Goal: Information Seeking & Learning: Learn about a topic

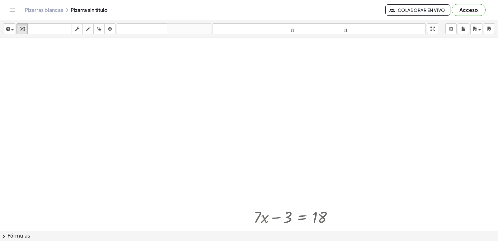
scroll to position [2606, 0]
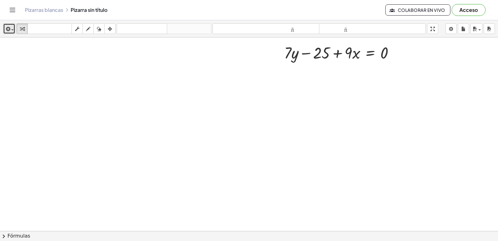
click at [8, 31] on icon "button" at bounding box center [8, 28] width 6 height 7
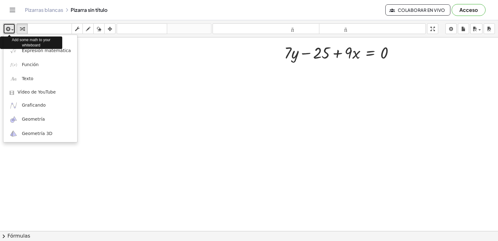
drag, startPoint x: 8, startPoint y: 31, endPoint x: 141, endPoint y: 62, distance: 136.1
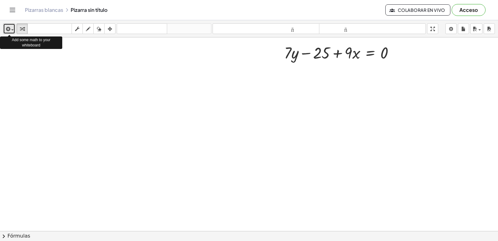
click at [13, 31] on div "button" at bounding box center [9, 28] width 9 height 7
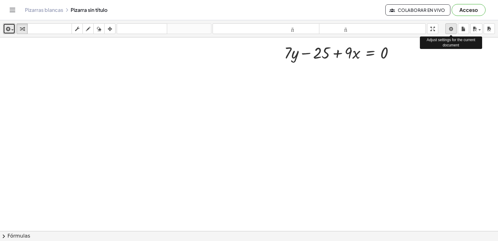
click at [447, 28] on body "Actividades matemáticas fáciles de comprender Empezar Banco de actividades Trab…" at bounding box center [249, 120] width 498 height 241
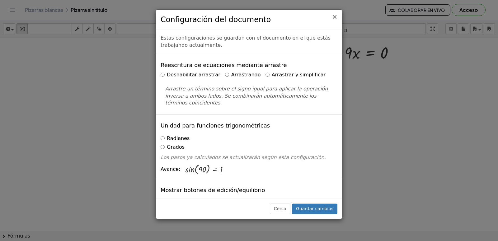
click at [333, 16] on font "×" at bounding box center [335, 16] width 6 height 7
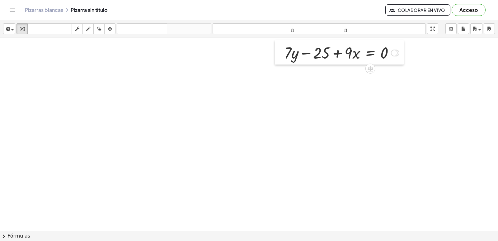
drag, startPoint x: 276, startPoint y: 49, endPoint x: 291, endPoint y: 49, distance: 14.9
click at [276, 49] on div at bounding box center [279, 52] width 9 height 24
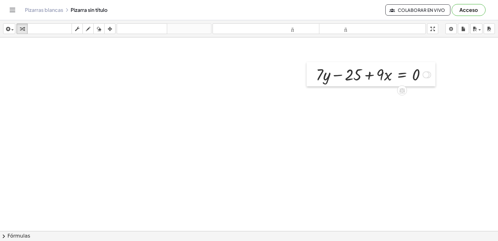
drag, startPoint x: 282, startPoint y: 49, endPoint x: 315, endPoint y: 71, distance: 39.6
click at [313, 71] on div at bounding box center [311, 74] width 9 height 24
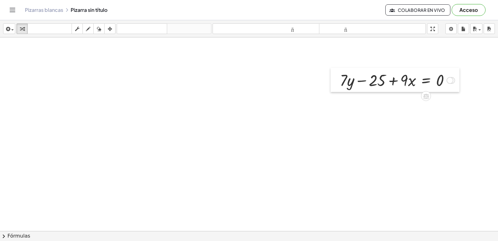
drag, startPoint x: 309, startPoint y: 64, endPoint x: 324, endPoint y: 66, distance: 15.0
click at [331, 68] on div at bounding box center [335, 80] width 9 height 24
click at [344, 72] on div at bounding box center [383, 77] width 121 height 21
click at [347, 78] on div at bounding box center [383, 77] width 121 height 21
click at [378, 79] on div at bounding box center [383, 77] width 121 height 21
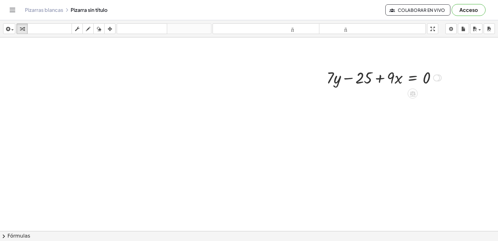
click at [409, 79] on div at bounding box center [383, 77] width 121 height 21
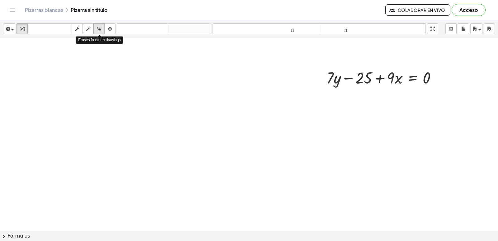
click at [98, 32] on icon "button" at bounding box center [99, 28] width 4 height 7
click at [101, 32] on icon "button" at bounding box center [99, 28] width 4 height 7
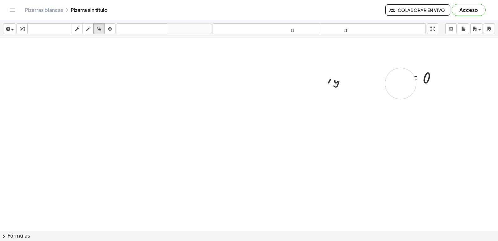
drag, startPoint x: 312, startPoint y: 59, endPoint x: 439, endPoint y: 91, distance: 130.9
drag, startPoint x: 439, startPoint y: 91, endPoint x: 443, endPoint y: 82, distance: 9.9
drag, startPoint x: 443, startPoint y: 82, endPoint x: 339, endPoint y: 79, distance: 104.0
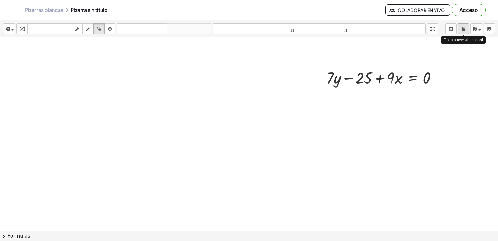
click at [459, 26] on button "nuevo" at bounding box center [463, 28] width 11 height 11
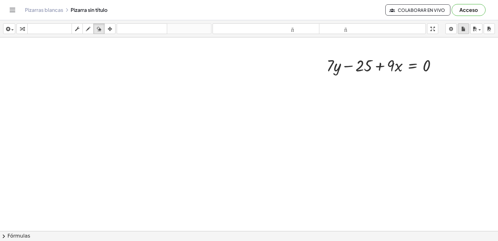
scroll to position [2613, 0]
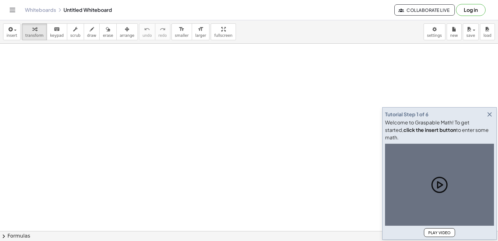
click at [491, 118] on icon "button" at bounding box center [489, 113] width 7 height 7
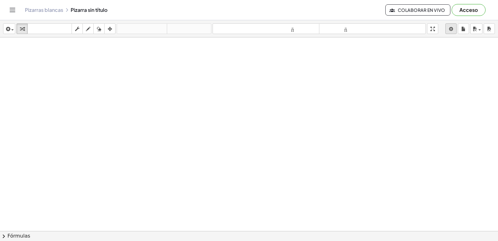
click at [449, 29] on body "Actividades matemáticas fáciles de comprender Empezar Banco de actividades Trab…" at bounding box center [249, 120] width 498 height 241
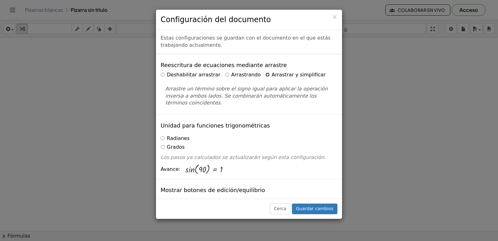
drag, startPoint x: 449, startPoint y: 29, endPoint x: 315, endPoint y: 94, distance: 149.0
drag, startPoint x: 315, startPoint y: 94, endPoint x: 407, endPoint y: 71, distance: 94.9
click at [407, 71] on div "× Configuración del documento Estas configuraciones se guardan con el documento…" at bounding box center [249, 120] width 498 height 241
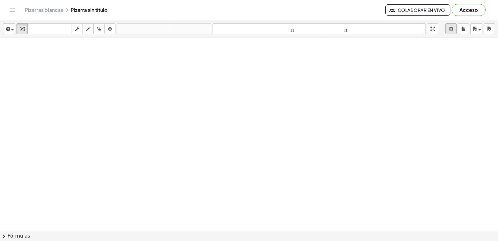
click at [456, 32] on body "Actividades matemáticas fáciles de comprender Empezar Banco de actividades Trab…" at bounding box center [249, 120] width 498 height 241
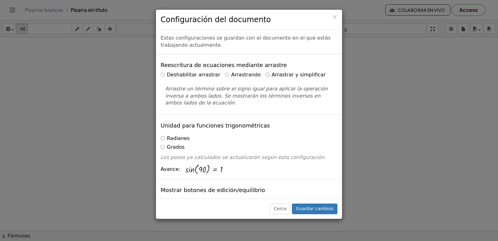
click at [265, 77] on label "Arrastrar y simplificar" at bounding box center [295, 74] width 60 height 7
click at [315, 211] on font "Guardar cambios" at bounding box center [314, 208] width 37 height 5
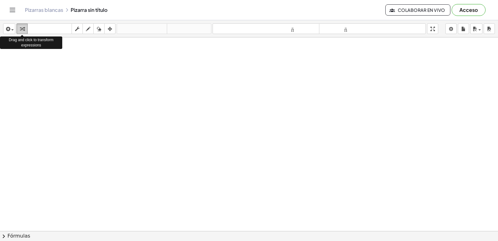
click at [22, 31] on icon "button" at bounding box center [22, 28] width 4 height 7
click at [25, 30] on div "button" at bounding box center [22, 28] width 8 height 7
click at [113, 31] on div "button" at bounding box center [110, 28] width 8 height 7
click at [24, 30] on icon "button" at bounding box center [22, 28] width 4 height 7
click at [185, 101] on div at bounding box center [249, 244] width 498 height 415
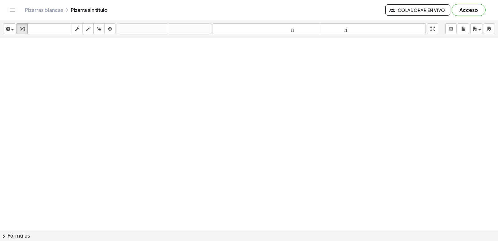
click at [225, 148] on div at bounding box center [249, 244] width 498 height 415
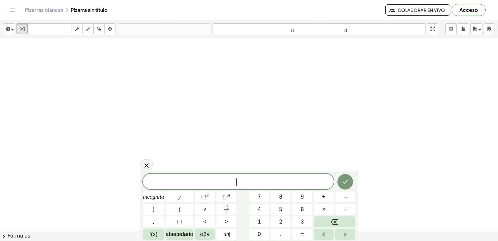
click at [225, 146] on div at bounding box center [249, 244] width 498 height 415
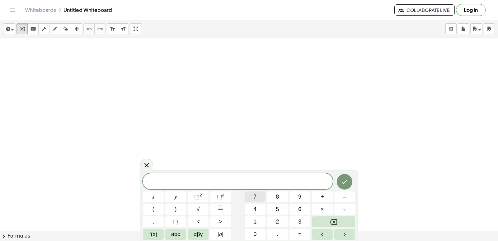
click at [258, 191] on button "7" at bounding box center [255, 196] width 21 height 11
click at [347, 186] on button "Done" at bounding box center [345, 182] width 16 height 16
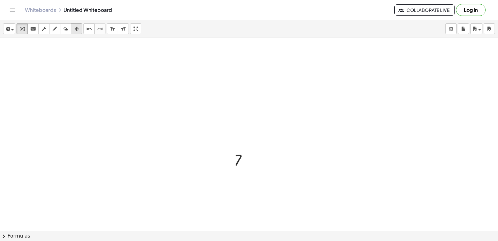
click at [73, 28] on div "button" at bounding box center [77, 28] width 8 height 7
drag, startPoint x: 246, startPoint y: 154, endPoint x: 182, endPoint y: 70, distance: 106.0
click at [182, 70] on div at bounding box center [177, 75] width 32 height 24
click at [22, 31] on icon "button" at bounding box center [22, 28] width 4 height 7
click at [244, 165] on div at bounding box center [249, 244] width 498 height 415
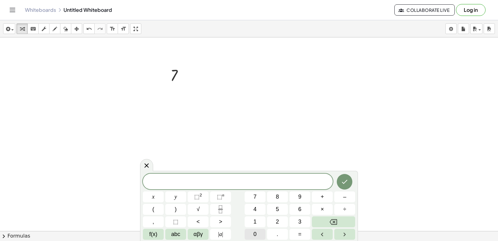
click at [263, 233] on button "0" at bounding box center [255, 233] width 21 height 11
click at [350, 184] on button "Done" at bounding box center [345, 182] width 16 height 16
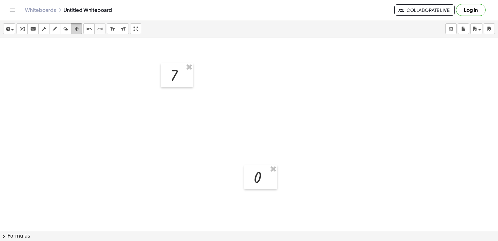
click at [75, 27] on icon "button" at bounding box center [76, 28] width 4 height 7
drag, startPoint x: 264, startPoint y: 177, endPoint x: 235, endPoint y: 73, distance: 107.2
click at [235, 73] on div at bounding box center [231, 74] width 33 height 24
click at [245, 110] on div at bounding box center [249, 244] width 498 height 415
click at [26, 32] on button "transform" at bounding box center [21, 28] width 11 height 11
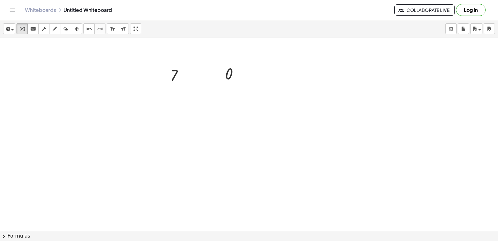
click at [276, 215] on div at bounding box center [249, 244] width 498 height 415
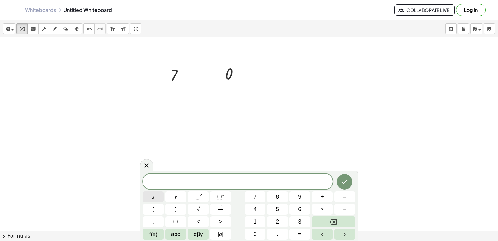
click at [150, 197] on button "x" at bounding box center [153, 196] width 21 height 11
click at [347, 180] on icon "Done" at bounding box center [345, 182] width 6 height 4
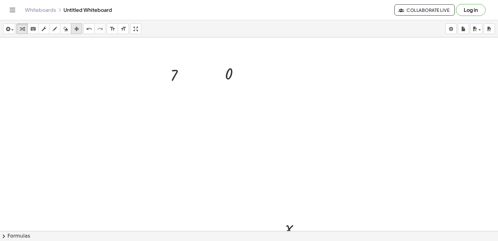
click at [79, 34] on button "arrange" at bounding box center [76, 28] width 11 height 11
drag, startPoint x: 297, startPoint y: 230, endPoint x: 188, endPoint y: 113, distance: 160.1
click at [188, 113] on div at bounding box center [183, 109] width 33 height 24
click at [362, 200] on div at bounding box center [249, 244] width 498 height 415
click at [252, 165] on div at bounding box center [249, 244] width 498 height 415
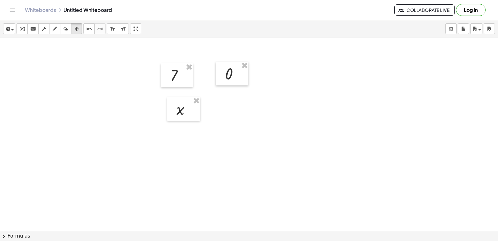
click at [23, 34] on div "insert select one: Math Expression Function Text Youtube Video Graphing Geometr…" at bounding box center [249, 28] width 498 height 17
drag, startPoint x: 22, startPoint y: 31, endPoint x: 28, endPoint y: 26, distance: 8.1
click at [22, 30] on icon "button" at bounding box center [22, 28] width 4 height 7
click at [269, 179] on div at bounding box center [249, 244] width 498 height 415
click at [223, 147] on div at bounding box center [249, 244] width 498 height 415
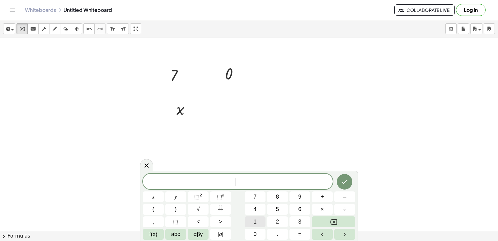
click at [261, 224] on button "1" at bounding box center [255, 221] width 21 height 11
click at [342, 179] on icon "Done" at bounding box center [344, 181] width 7 height 7
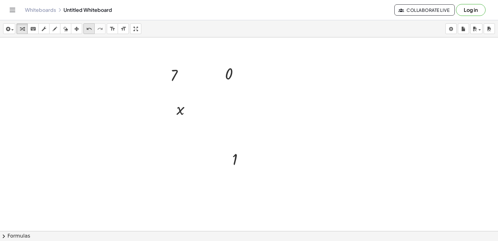
click at [78, 31] on icon "button" at bounding box center [76, 28] width 4 height 7
click at [76, 26] on icon "button" at bounding box center [76, 28] width 4 height 7
drag, startPoint x: 228, startPoint y: 118, endPoint x: 240, endPoint y: 108, distance: 15.5
drag, startPoint x: 240, startPoint y: 108, endPoint x: 26, endPoint y: 28, distance: 228.5
click at [26, 28] on div "button" at bounding box center [22, 28] width 8 height 7
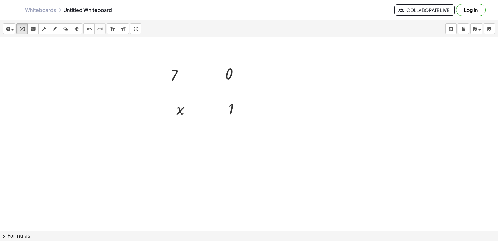
click at [269, 156] on div at bounding box center [249, 244] width 498 height 415
click at [273, 186] on div at bounding box center [249, 244] width 498 height 415
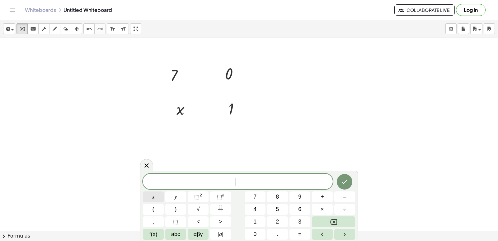
click at [156, 195] on button "x" at bounding box center [153, 196] width 21 height 11
click at [201, 196] on sup "2" at bounding box center [201, 194] width 2 height 5
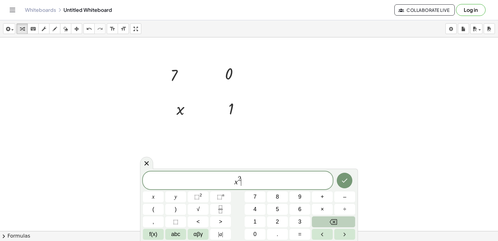
click at [327, 219] on button "Backspace" at bounding box center [333, 221] width 43 height 11
click at [342, 223] on button "Backspace" at bounding box center [333, 221] width 43 height 11
click at [228, 194] on button "⬚ n" at bounding box center [220, 196] width 21 height 11
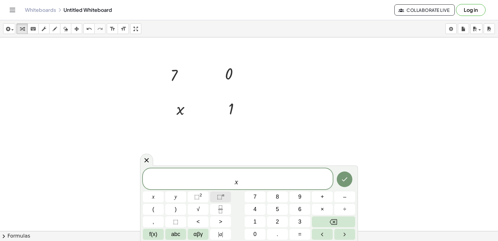
click at [223, 199] on span "⬚ n" at bounding box center [220, 196] width 7 height 8
click at [326, 236] on button "Left arrow" at bounding box center [322, 233] width 21 height 11
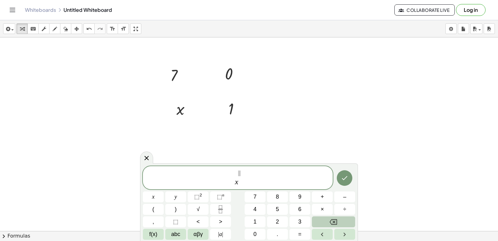
click at [322, 221] on button "Backspace" at bounding box center [333, 221] width 43 height 11
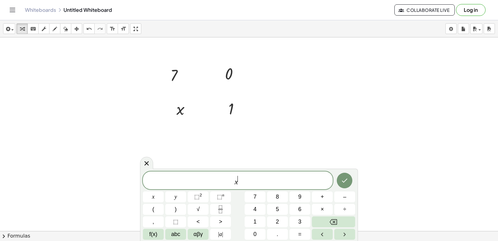
click at [241, 177] on span "​" at bounding box center [239, 179] width 3 height 7
click at [335, 218] on icon "Backspace" at bounding box center [333, 221] width 7 height 7
click at [214, 200] on button "⬚ n" at bounding box center [220, 196] width 21 height 11
click at [177, 236] on span "abc" at bounding box center [175, 234] width 9 height 8
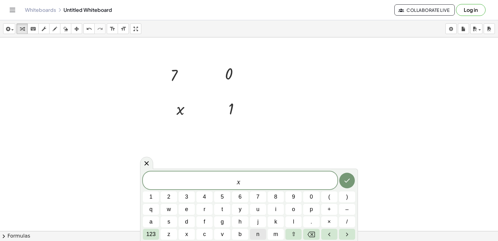
click at [264, 234] on button "n" at bounding box center [258, 233] width 16 height 11
click at [351, 179] on button "Done" at bounding box center [347, 180] width 16 height 16
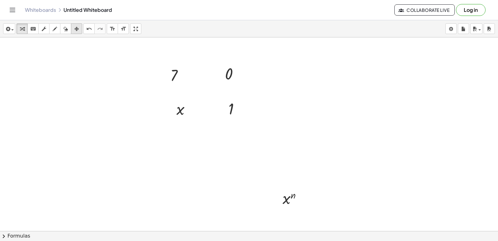
click at [73, 31] on div "button" at bounding box center [77, 28] width 8 height 7
drag, startPoint x: 294, startPoint y: 192, endPoint x: 184, endPoint y: 135, distance: 123.8
click at [184, 135] on div at bounding box center [182, 140] width 38 height 24
click at [19, 31] on div "button" at bounding box center [22, 28] width 8 height 7
click at [240, 153] on div at bounding box center [249, 244] width 498 height 415
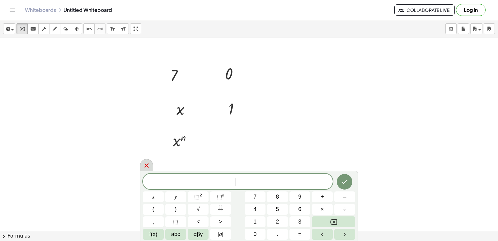
click at [146, 167] on icon at bounding box center [146, 165] width 7 height 7
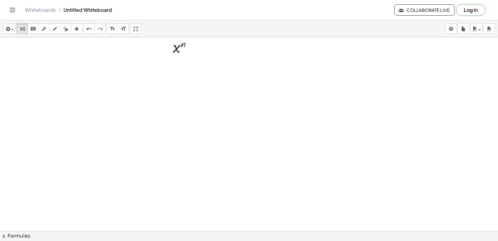
scroll to position [156, 0]
click at [228, 149] on div at bounding box center [249, 89] width 498 height 415
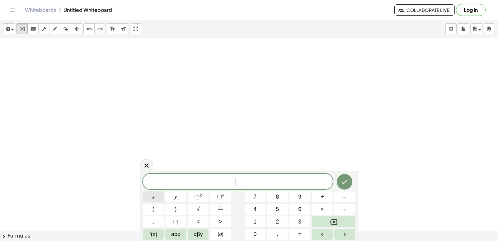
click at [156, 197] on button "x" at bounding box center [153, 196] width 21 height 11
click at [220, 197] on span "⬚" at bounding box center [219, 196] width 5 height 6
click at [297, 222] on button "3" at bounding box center [299, 221] width 21 height 11
click at [345, 232] on icon "Right arrow" at bounding box center [344, 233] width 7 height 7
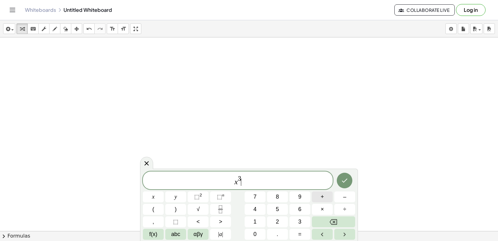
click at [322, 199] on span "+" at bounding box center [322, 196] width 3 height 8
click at [279, 212] on button "5" at bounding box center [277, 209] width 21 height 11
click at [148, 201] on button "x" at bounding box center [153, 196] width 21 height 11
click at [198, 195] on span "⬚" at bounding box center [196, 196] width 5 height 6
click at [340, 198] on button "–" at bounding box center [344, 196] width 21 height 11
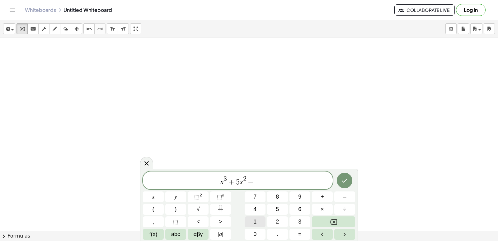
click at [259, 223] on button "1" at bounding box center [255, 221] width 21 height 11
click at [258, 233] on button "0" at bounding box center [255, 233] width 21 height 11
click at [150, 197] on button "x" at bounding box center [153, 196] width 21 height 11
click at [346, 200] on button "–" at bounding box center [344, 196] width 21 height 11
click at [265, 212] on button "4" at bounding box center [255, 209] width 21 height 11
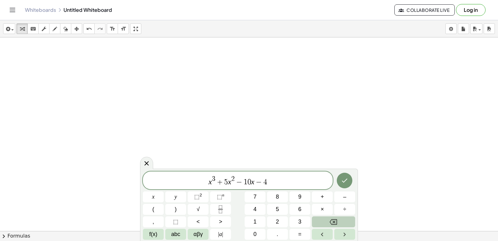
click at [339, 219] on button "Backspace" at bounding box center [333, 221] width 43 height 11
click at [275, 206] on button "5" at bounding box center [277, 209] width 21 height 11
click at [341, 180] on button "Done" at bounding box center [345, 180] width 16 height 16
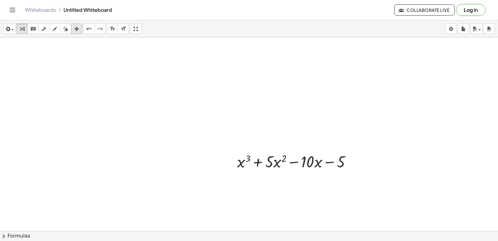
click at [78, 33] on button "arrange" at bounding box center [76, 28] width 11 height 11
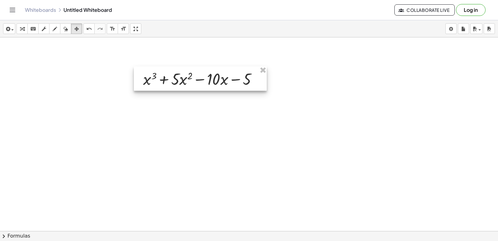
drag, startPoint x: 295, startPoint y: 158, endPoint x: 201, endPoint y: 76, distance: 125.1
click at [201, 76] on div at bounding box center [200, 78] width 133 height 24
click at [20, 31] on div "button" at bounding box center [22, 28] width 8 height 7
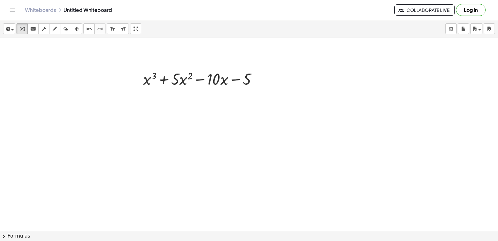
click at [371, 129] on div at bounding box center [249, 89] width 498 height 415
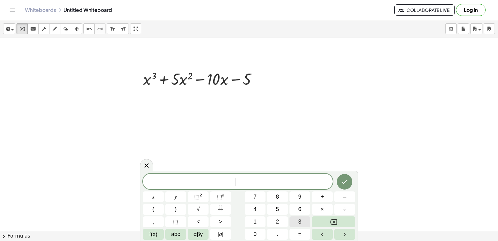
click at [296, 220] on button "3" at bounding box center [299, 221] width 21 height 11
click at [152, 192] on span "x" at bounding box center [153, 196] width 2 height 8
click at [206, 198] on button "⬚ 2" at bounding box center [198, 196] width 21 height 11
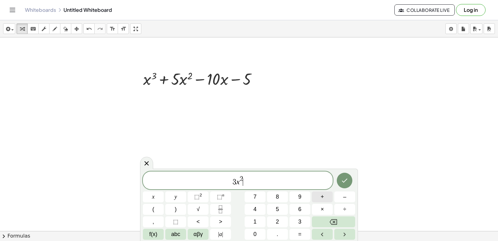
click at [325, 193] on button "+" at bounding box center [322, 196] width 21 height 11
click at [262, 219] on button "1" at bounding box center [255, 221] width 21 height 11
click at [258, 229] on button "0" at bounding box center [255, 233] width 21 height 11
click at [154, 198] on span "x" at bounding box center [153, 196] width 2 height 8
click at [217, 198] on span "⬚" at bounding box center [219, 196] width 5 height 6
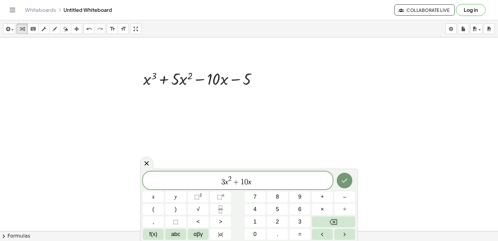
drag, startPoint x: 217, startPoint y: 198, endPoint x: 186, endPoint y: 147, distance: 60.1
click at [176, 142] on div at bounding box center [249, 89] width 498 height 415
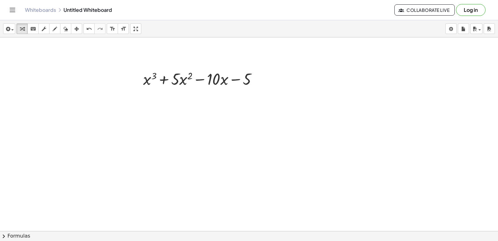
click at [236, 191] on div at bounding box center [249, 89] width 498 height 415
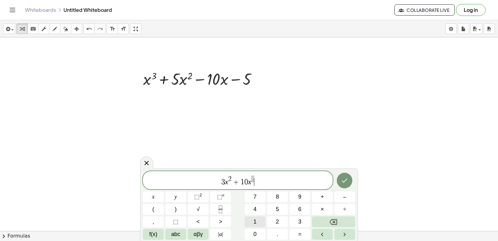
click at [257, 218] on button "1" at bounding box center [255, 221] width 21 height 11
click at [336, 224] on icon "Backspace" at bounding box center [333, 222] width 7 height 6
click at [328, 232] on button "Left arrow" at bounding box center [322, 233] width 21 height 11
click at [260, 218] on button "1" at bounding box center [255, 221] width 21 height 11
click at [348, 234] on icon "Right arrow" at bounding box center [344, 233] width 7 height 7
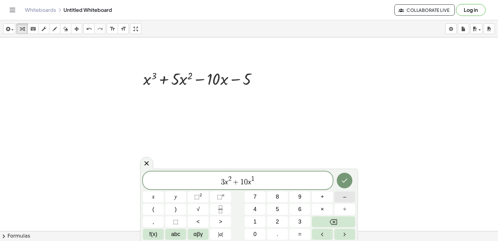
click at [345, 199] on span "–" at bounding box center [344, 196] width 3 height 8
click at [254, 223] on span "1" at bounding box center [254, 221] width 3 height 8
click at [255, 228] on button "0" at bounding box center [255, 233] width 21 height 11
click at [347, 178] on icon "Done" at bounding box center [344, 179] width 7 height 7
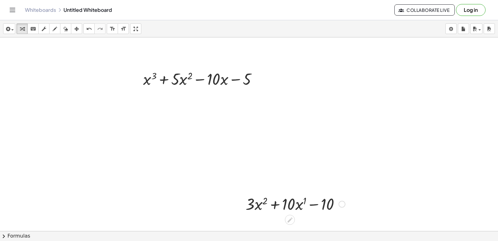
click at [303, 195] on div at bounding box center [295, 203] width 106 height 21
click at [298, 200] on div at bounding box center [295, 203] width 102 height 21
click at [77, 33] on button "arrange" at bounding box center [76, 28] width 11 height 11
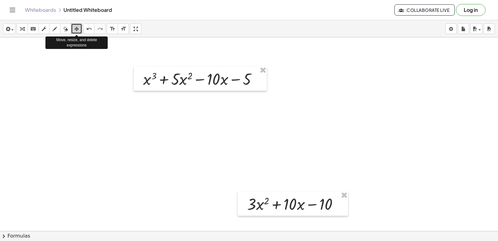
drag, startPoint x: 77, startPoint y: 33, endPoint x: 235, endPoint y: 110, distance: 176.2
click at [276, 134] on div at bounding box center [249, 89] width 498 height 415
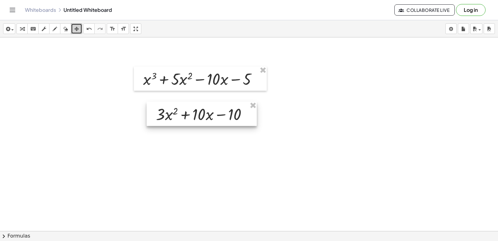
drag, startPoint x: 282, startPoint y: 196, endPoint x: 190, endPoint y: 106, distance: 128.1
click at [190, 106] on div at bounding box center [202, 113] width 110 height 24
click at [301, 132] on div at bounding box center [249, 89] width 498 height 415
click at [24, 28] on icon "button" at bounding box center [22, 28] width 4 height 7
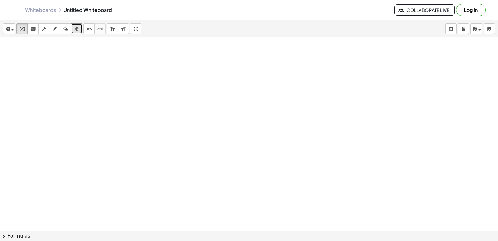
scroll to position [284, 0]
click at [305, 208] on div at bounding box center [249, 44] width 498 height 580
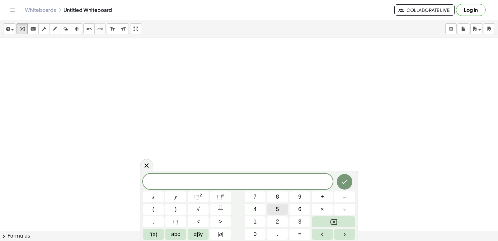
click at [269, 211] on button "5" at bounding box center [277, 209] width 21 height 11
click at [175, 230] on span "abc" at bounding box center [175, 234] width 9 height 8
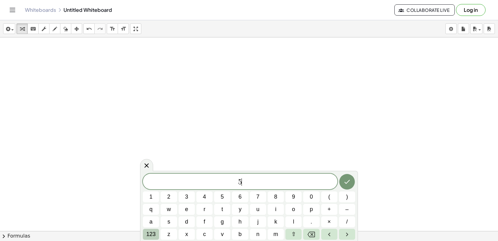
click at [156, 233] on button "123" at bounding box center [151, 233] width 16 height 11
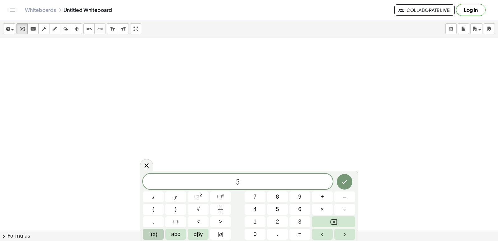
click at [159, 233] on button "f(x)" at bounding box center [153, 233] width 21 height 11
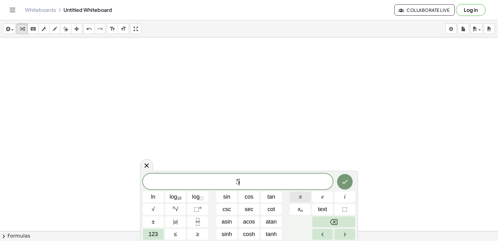
click at [303, 197] on button "π" at bounding box center [300, 196] width 21 height 11
click at [157, 237] on span "123" at bounding box center [152, 234] width 9 height 8
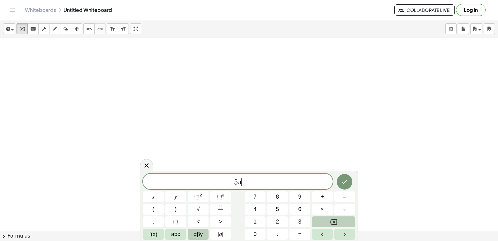
click at [204, 236] on button "αβγ" at bounding box center [198, 233] width 21 height 11
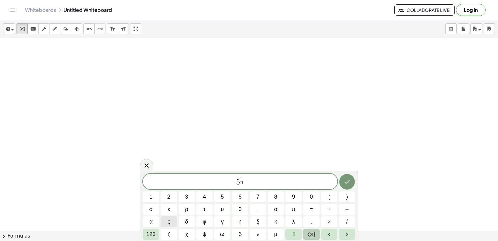
click at [316, 234] on button "Backspace" at bounding box center [311, 233] width 16 height 11
click at [294, 210] on span "π" at bounding box center [294, 209] width 4 height 8
click at [345, 180] on icon "Done" at bounding box center [346, 181] width 7 height 7
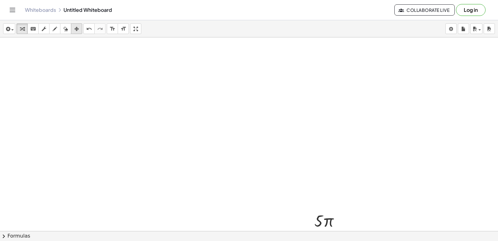
click at [80, 29] on div "button" at bounding box center [77, 28] width 8 height 7
drag, startPoint x: 318, startPoint y: 213, endPoint x: 189, endPoint y: 93, distance: 176.2
click at [189, 93] on div at bounding box center [197, 100] width 45 height 24
click at [26, 28] on div "button" at bounding box center [22, 28] width 8 height 7
click at [231, 160] on div at bounding box center [249, 44] width 498 height 580
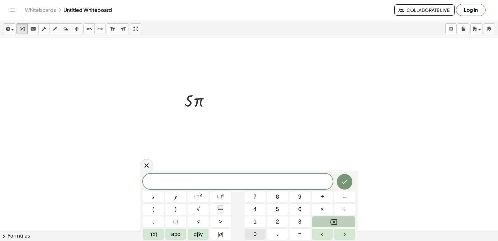
click at [261, 235] on button "0" at bounding box center [255, 233] width 21 height 11
click at [341, 183] on icon "Done" at bounding box center [344, 181] width 7 height 7
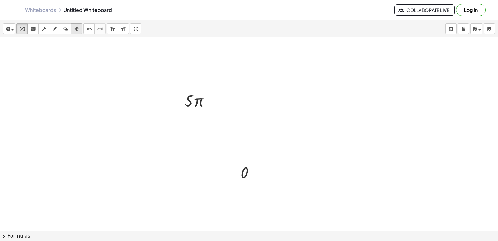
click at [78, 29] on icon "button" at bounding box center [76, 28] width 4 height 7
drag, startPoint x: 237, startPoint y: 166, endPoint x: 234, endPoint y: 94, distance: 72.3
click at [234, 94] on div at bounding box center [244, 100] width 33 height 24
click at [325, 121] on div at bounding box center [249, 44] width 498 height 580
click at [26, 27] on div "button" at bounding box center [22, 28] width 8 height 7
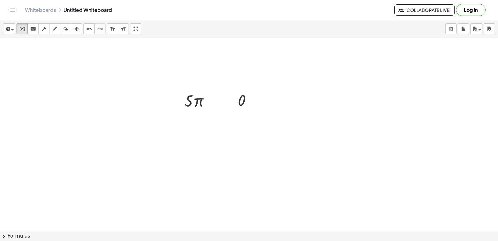
click at [260, 145] on div at bounding box center [249, 44] width 498 height 580
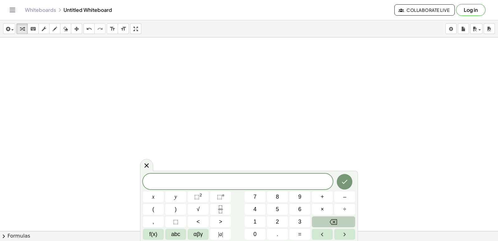
scroll to position [377, 0]
click at [216, 211] on button "Fraction" at bounding box center [220, 209] width 21 height 11
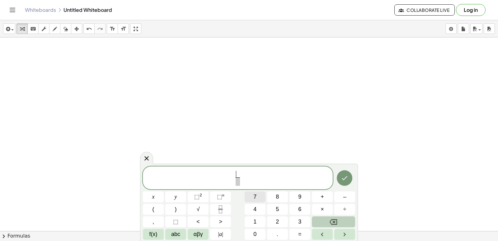
click at [260, 196] on button "7" at bounding box center [255, 196] width 21 height 11
click at [235, 182] on span "7 ​ ​" at bounding box center [237, 178] width 7 height 15
click at [242, 183] on span "7 ​ ​" at bounding box center [238, 178] width 190 height 16
click at [331, 236] on button "Left arrow" at bounding box center [322, 233] width 21 height 11
click at [157, 195] on button "x" at bounding box center [153, 196] width 21 height 11
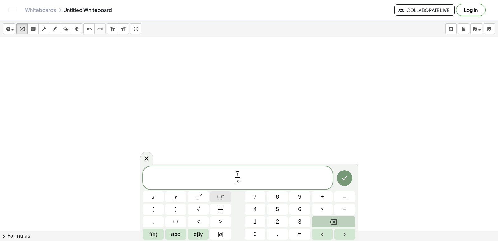
click at [220, 201] on button "⬚ n" at bounding box center [220, 196] width 21 height 11
click at [255, 208] on span "4" at bounding box center [254, 209] width 3 height 8
click at [350, 174] on button "Done" at bounding box center [345, 177] width 16 height 16
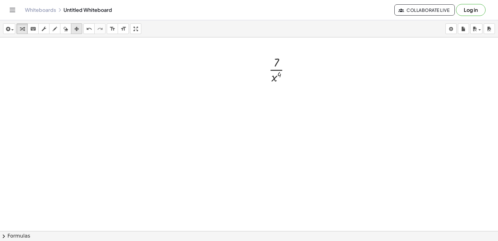
click at [77, 27] on icon "button" at bounding box center [76, 28] width 4 height 7
drag, startPoint x: 279, startPoint y: 75, endPoint x: 160, endPoint y: 69, distance: 119.0
click at [160, 69] on div at bounding box center [161, 63] width 40 height 34
click at [20, 25] on div "button" at bounding box center [22, 28] width 8 height 7
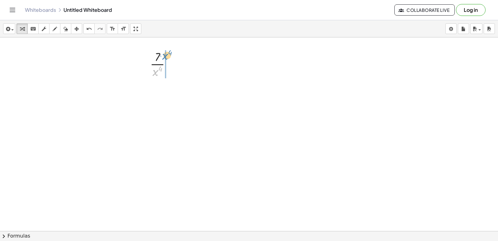
drag, startPoint x: 155, startPoint y: 72, endPoint x: 164, endPoint y: 56, distance: 18.7
click at [164, 56] on div at bounding box center [163, 63] width 32 height 31
click at [93, 28] on button "undo undo" at bounding box center [88, 28] width 11 height 11
drag, startPoint x: 154, startPoint y: 70, endPoint x: 169, endPoint y: 55, distance: 21.3
click at [169, 55] on div at bounding box center [163, 63] width 32 height 31
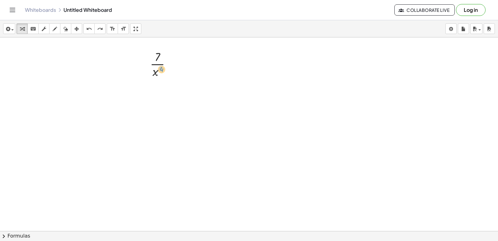
click at [160, 70] on div at bounding box center [163, 63] width 32 height 31
drag, startPoint x: 155, startPoint y: 71, endPoint x: 164, endPoint y: 55, distance: 18.7
click at [164, 55] on div at bounding box center [163, 63] width 32 height 31
click at [90, 30] on icon "undo" at bounding box center [89, 28] width 6 height 7
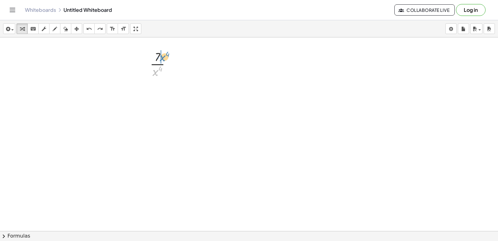
drag, startPoint x: 155, startPoint y: 71, endPoint x: 162, endPoint y: 56, distance: 16.3
click at [162, 56] on div at bounding box center [163, 63] width 32 height 31
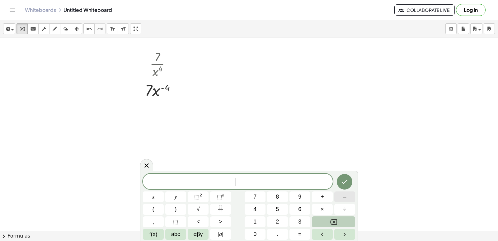
click at [346, 198] on span "–" at bounding box center [344, 196] width 3 height 8
click at [261, 209] on button "4" at bounding box center [255, 209] width 21 height 11
click at [324, 204] on button "×" at bounding box center [322, 209] width 21 height 11
click at [261, 196] on button "7" at bounding box center [255, 196] width 21 height 11
click at [156, 196] on button "x" at bounding box center [153, 196] width 21 height 11
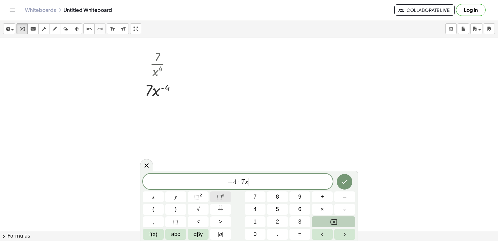
click at [218, 199] on span "⬚" at bounding box center [219, 196] width 5 height 6
click at [345, 199] on span "–" at bounding box center [344, 196] width 3 height 8
click at [247, 204] on button "4" at bounding box center [255, 209] width 21 height 11
click at [350, 202] on button "–" at bounding box center [344, 196] width 21 height 11
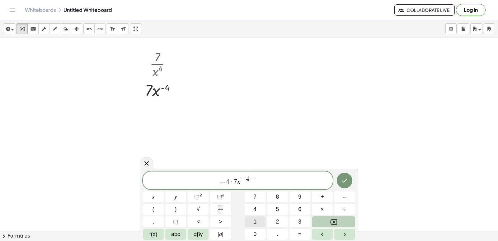
click at [254, 220] on span "1" at bounding box center [254, 221] width 3 height 8
click at [336, 179] on div at bounding box center [344, 180] width 21 height 18
click at [342, 180] on icon "Done" at bounding box center [344, 179] width 7 height 7
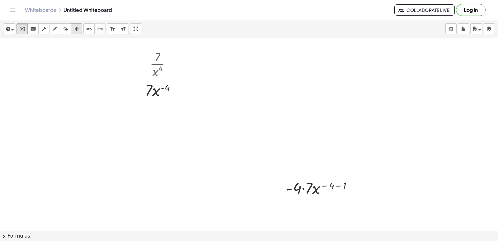
click at [81, 28] on div "button" at bounding box center [77, 28] width 8 height 7
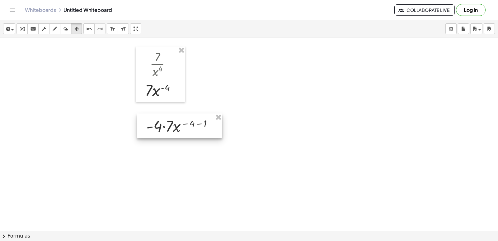
drag, startPoint x: 301, startPoint y: 199, endPoint x: 160, endPoint y: 137, distance: 153.6
click at [160, 137] on div at bounding box center [179, 125] width 85 height 24
click at [26, 30] on div "button" at bounding box center [22, 28] width 8 height 7
click at [163, 126] on div at bounding box center [181, 125] width 77 height 21
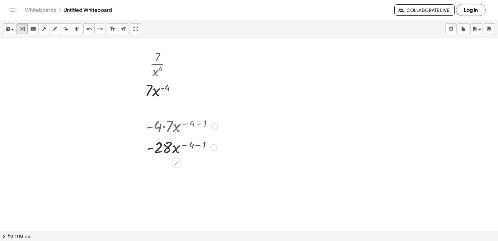
click at [196, 144] on div at bounding box center [181, 146] width 77 height 21
click at [194, 168] on div at bounding box center [181, 167] width 77 height 21
drag, startPoint x: 169, startPoint y: 180, endPoint x: 169, endPoint y: 187, distance: 7.2
drag, startPoint x: 169, startPoint y: 187, endPoint x: 300, endPoint y: 111, distance: 151.8
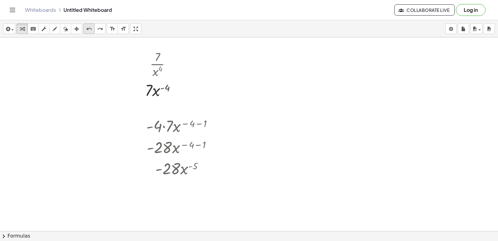
click at [88, 32] on icon "undo" at bounding box center [89, 28] width 6 height 7
drag, startPoint x: 184, startPoint y: 171, endPoint x: 172, endPoint y: 185, distance: 18.5
click at [85, 27] on button "undo undo" at bounding box center [88, 28] width 11 height 11
drag, startPoint x: 185, startPoint y: 168, endPoint x: 184, endPoint y: 183, distance: 15.3
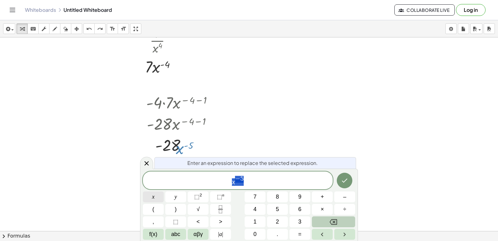
scroll to position [402, 0]
drag, startPoint x: 185, startPoint y: 169, endPoint x: 153, endPoint y: 195, distance: 41.2
click at [153, 195] on body "Graspable Math Activities Get Started Activity Bank Assigned Work Classes White…" at bounding box center [249, 120] width 498 height 241
click at [100, 71] on div at bounding box center [249, 22] width 498 height 773
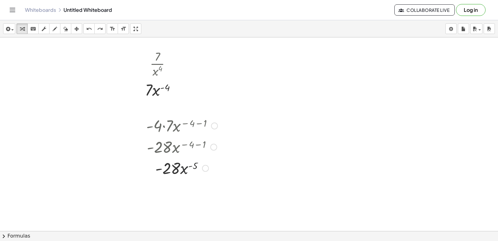
scroll to position [377, 0]
drag, startPoint x: 185, startPoint y: 171, endPoint x: 164, endPoint y: 186, distance: 25.0
click at [164, 186] on div "7 0 x 1 x n + x 3 + · 5 · x 2 − · 10 · x − 5 + · 3 · x 2 + · 10 · x 1 − 10 + · …" at bounding box center [249, 46] width 498 height 773
click at [87, 30] on icon "undo" at bounding box center [89, 28] width 6 height 7
drag, startPoint x: 187, startPoint y: 168, endPoint x: 182, endPoint y: 180, distance: 12.7
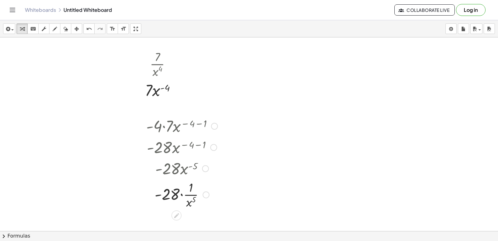
click at [181, 194] on div at bounding box center [181, 193] width 77 height 31
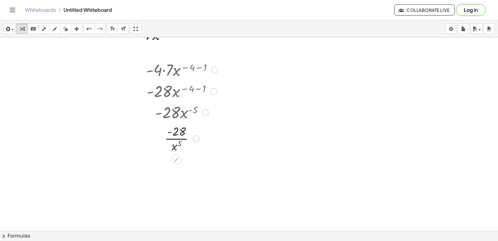
scroll to position [439, 0]
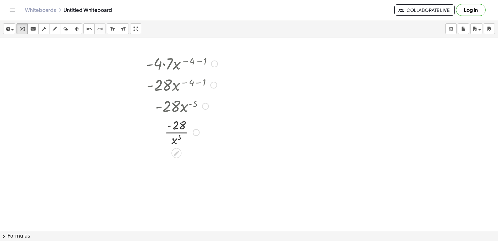
drag, startPoint x: 195, startPoint y: 144, endPoint x: 189, endPoint y: 148, distance: 7.0
drag, startPoint x: 189, startPoint y: 148, endPoint x: 150, endPoint y: 137, distance: 40.9
click at [150, 137] on div at bounding box center [181, 131] width 77 height 31
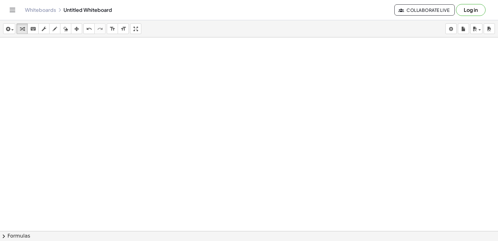
scroll to position [564, 0]
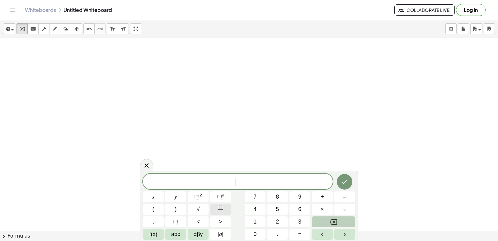
click at [222, 206] on icon "Fraction" at bounding box center [221, 209] width 8 height 8
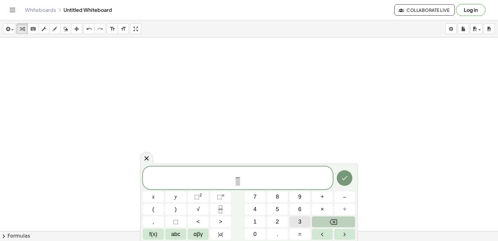
click at [292, 218] on button "3" at bounding box center [299, 221] width 21 height 11
click at [218, 222] on button ">" at bounding box center [220, 221] width 21 height 11
click at [327, 219] on button "Backspace" at bounding box center [333, 221] width 43 height 11
click at [346, 232] on icon "Right arrow" at bounding box center [344, 233] width 7 height 7
click at [150, 198] on button "x" at bounding box center [153, 196] width 21 height 11
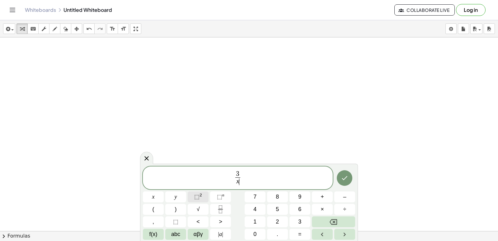
click at [208, 199] on button "⬚ 2" at bounding box center [198, 196] width 21 height 11
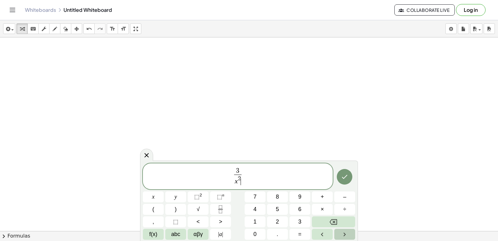
click at [355, 233] on button "Right arrow" at bounding box center [344, 233] width 21 height 11
click at [321, 198] on span "+" at bounding box center [322, 196] width 3 height 8
click at [258, 196] on button "7" at bounding box center [255, 196] width 21 height 11
click at [219, 205] on icon "Fraction" at bounding box center [221, 209] width 8 height 8
click at [161, 199] on button "x" at bounding box center [153, 196] width 21 height 11
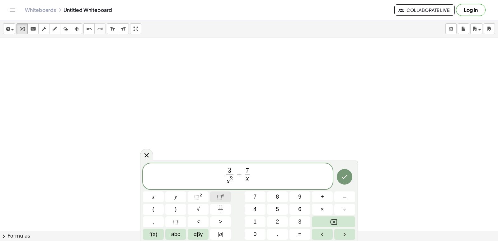
click at [220, 198] on span "⬚" at bounding box center [219, 196] width 5 height 6
click at [280, 210] on button "5" at bounding box center [277, 209] width 21 height 11
click at [348, 168] on div at bounding box center [344, 176] width 21 height 26
click at [348, 171] on button "Done" at bounding box center [345, 177] width 16 height 16
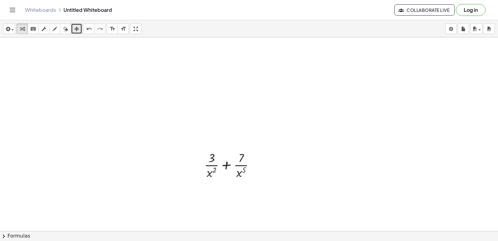
click at [81, 32] on button "arrange" at bounding box center [76, 28] width 11 height 11
drag, startPoint x: 89, startPoint y: 31, endPoint x: 239, endPoint y: 77, distance: 156.9
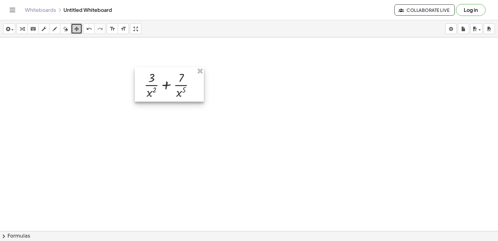
drag, startPoint x: 232, startPoint y: 150, endPoint x: 172, endPoint y: 70, distance: 100.0
click at [172, 70] on div at bounding box center [169, 84] width 69 height 34
click at [20, 31] on div "button" at bounding box center [22, 28] width 8 height 7
drag, startPoint x: 159, startPoint y: 75, endPoint x: 148, endPoint y: 91, distance: 20.1
click at [152, 94] on div at bounding box center [171, 84] width 61 height 31
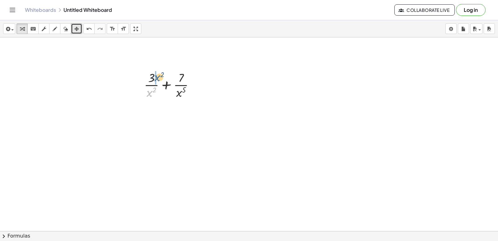
drag, startPoint x: 148, startPoint y: 93, endPoint x: 155, endPoint y: 77, distance: 17.4
drag, startPoint x: 184, startPoint y: 124, endPoint x: 194, endPoint y: 106, distance: 20.1
click at [87, 28] on icon "undo" at bounding box center [89, 28] width 6 height 7
drag, startPoint x: 187, startPoint y: 126, endPoint x: 194, endPoint y: 110, distance: 18.1
click at [194, 110] on div at bounding box center [171, 115] width 73 height 31
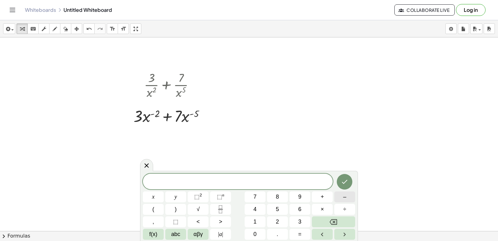
click at [342, 199] on button "–" at bounding box center [344, 196] width 21 height 11
click at [279, 219] on button "2" at bounding box center [277, 221] width 21 height 11
click at [324, 207] on span "×" at bounding box center [322, 209] width 3 height 8
click at [305, 221] on button "3" at bounding box center [299, 221] width 21 height 11
click at [152, 199] on span "x" at bounding box center [153, 196] width 2 height 8
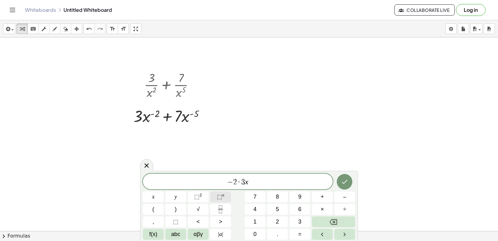
click at [217, 197] on span "⬚" at bounding box center [219, 196] width 5 height 6
click at [345, 195] on span "–" at bounding box center [344, 196] width 3 height 8
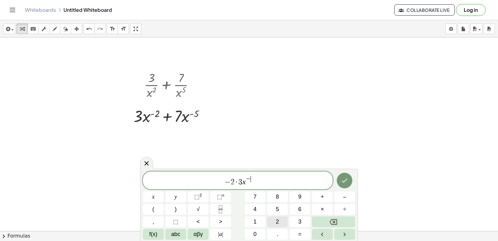
click at [283, 219] on button "2" at bounding box center [277, 221] width 21 height 11
click at [344, 202] on div "****** − 2 · 3 x − 2 ​ x y ⬚ 2 ⬚ n 7 8 9 + – ( ) √ 4 5 6 × ÷ , ⬚ < > 1 2 3 f(x)…" at bounding box center [249, 205] width 212 height 68
click at [345, 200] on span "–" at bounding box center [344, 196] width 3 height 8
click at [259, 216] on button "1" at bounding box center [255, 221] width 21 height 11
click at [349, 230] on button "Right arrow" at bounding box center [344, 233] width 21 height 11
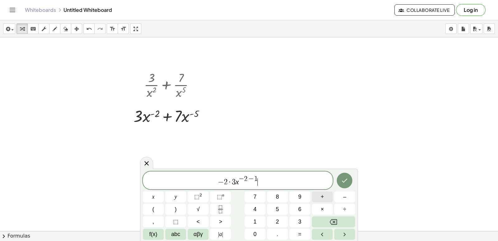
click at [329, 195] on button "+" at bounding box center [322, 196] width 21 height 11
click at [347, 201] on button "–" at bounding box center [344, 196] width 21 height 11
click at [286, 207] on button "5" at bounding box center [277, 209] width 21 height 11
click at [324, 210] on button "×" at bounding box center [322, 209] width 21 height 11
click at [251, 195] on button "7" at bounding box center [255, 196] width 21 height 11
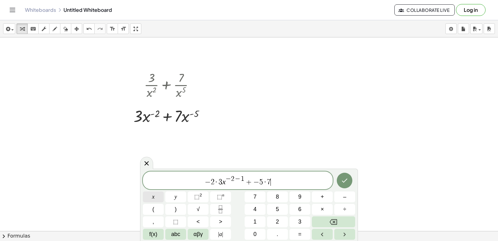
click at [156, 195] on button "x" at bounding box center [153, 196] width 21 height 11
click at [217, 197] on span "⬚" at bounding box center [219, 196] width 5 height 6
click at [272, 207] on button "5" at bounding box center [277, 209] width 21 height 11
click at [346, 198] on span "–" at bounding box center [344, 196] width 3 height 8
click at [325, 223] on button "Backspace" at bounding box center [333, 221] width 43 height 11
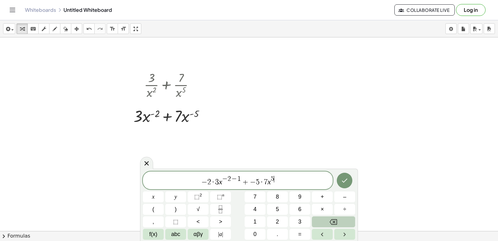
click at [325, 223] on button "Backspace" at bounding box center [333, 221] width 43 height 11
click at [342, 198] on button "–" at bounding box center [344, 196] width 21 height 11
click at [282, 208] on button "5" at bounding box center [277, 209] width 21 height 11
click at [336, 196] on button "–" at bounding box center [344, 196] width 21 height 11
click at [259, 216] on button "1" at bounding box center [255, 221] width 21 height 11
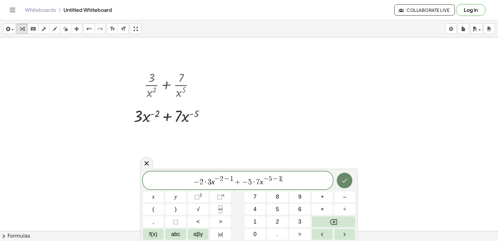
click at [344, 179] on icon "Done" at bounding box center [344, 179] width 7 height 7
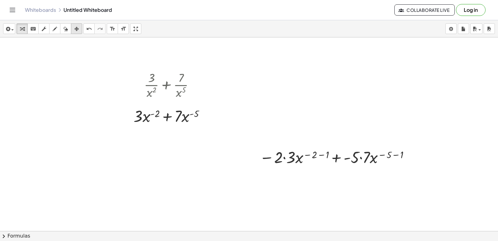
click at [79, 30] on icon "button" at bounding box center [76, 28] width 4 height 7
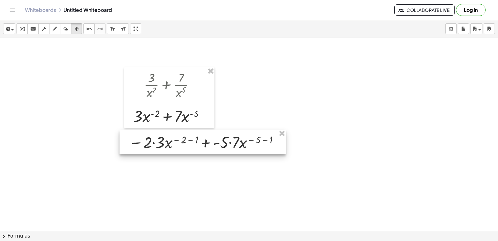
drag, startPoint x: 323, startPoint y: 158, endPoint x: 193, endPoint y: 143, distance: 131.6
click at [193, 143] on div at bounding box center [203, 141] width 166 height 24
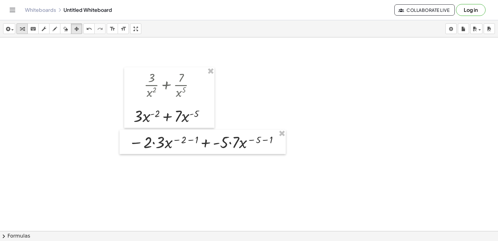
click at [23, 26] on icon "button" at bounding box center [22, 28] width 4 height 7
click at [154, 142] on div at bounding box center [205, 141] width 158 height 21
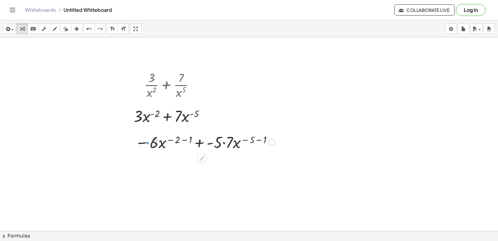
click at [185, 149] on div at bounding box center [205, 141] width 146 height 21
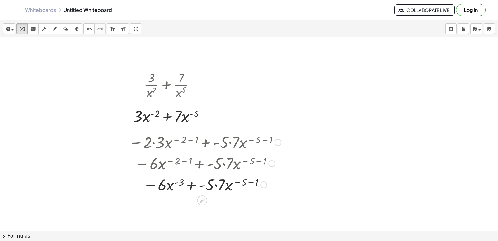
click at [216, 186] on div at bounding box center [205, 183] width 158 height 21
click at [249, 203] on div at bounding box center [205, 205] width 158 height 21
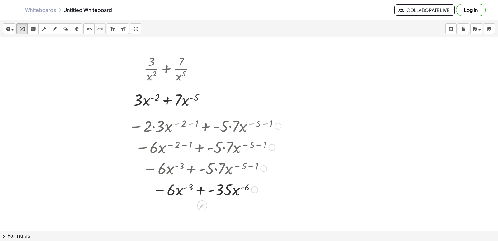
scroll to position [611, 0]
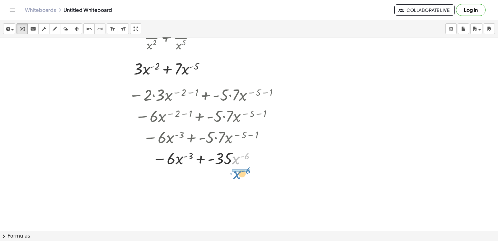
drag, startPoint x: 237, startPoint y: 157, endPoint x: 238, endPoint y: 171, distance: 14.4
click at [191, 182] on div at bounding box center [205, 183] width 158 height 31
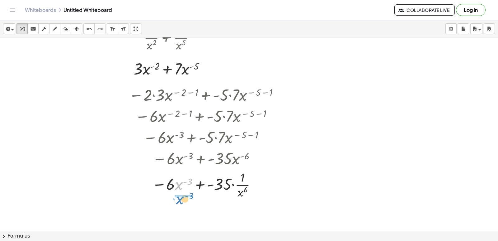
drag, startPoint x: 181, startPoint y: 184, endPoint x: 183, endPoint y: 198, distance: 14.6
click at [183, 199] on div at bounding box center [205, 183] width 158 height 31
click at [176, 185] on div at bounding box center [205, 183] width 158 height 31
click at [227, 185] on div at bounding box center [205, 183] width 158 height 31
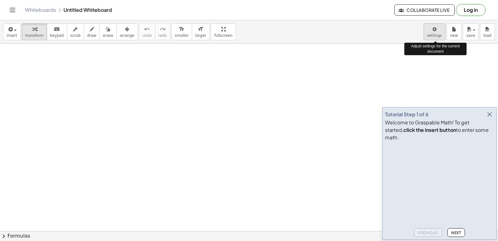
click at [437, 36] on body "Graspable Math Activities Get Started Activity Bank Assigned Work Classes White…" at bounding box center [249, 120] width 498 height 241
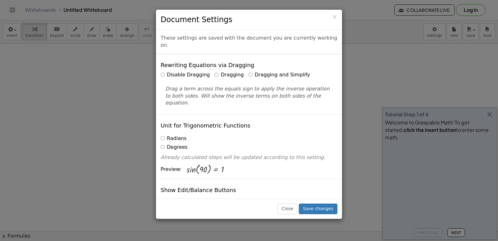
drag, startPoint x: 277, startPoint y: 13, endPoint x: 261, endPoint y: 126, distance: 113.7
click at [490, 121] on div "× Document Settings These settings are saved with the document you are currentl…" at bounding box center [249, 120] width 498 height 241
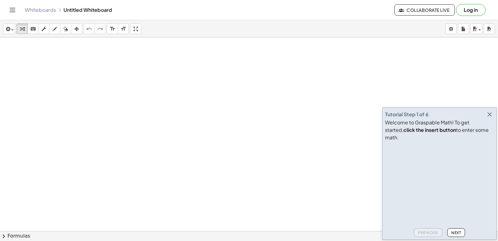
drag, startPoint x: 453, startPoint y: 67, endPoint x: 453, endPoint y: 63, distance: 3.7
click at [453, 67] on div at bounding box center [249, 244] width 498 height 415
click at [451, 28] on body "Graspable Math Activities Get Started Activity Bank Assigned Work Classes White…" at bounding box center [249, 120] width 498 height 241
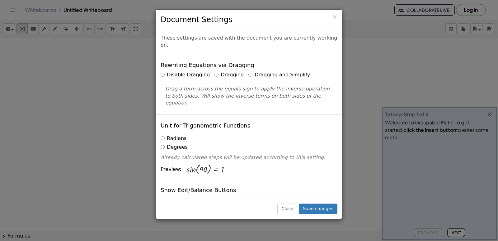
click at [248, 71] on label "Dragging and Simplify" at bounding box center [279, 74] width 62 height 7
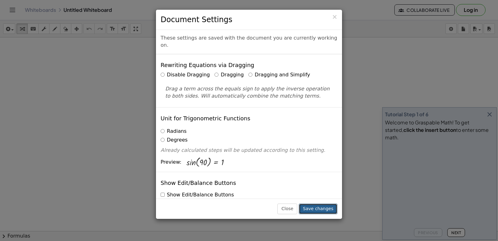
click at [320, 209] on button "Save changes" at bounding box center [318, 208] width 39 height 11
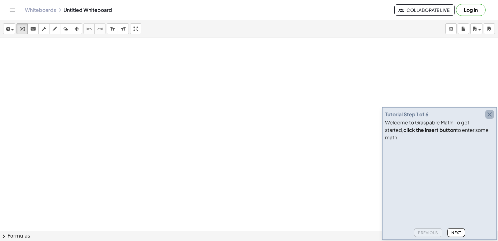
click at [487, 118] on icon "button" at bounding box center [489, 113] width 7 height 7
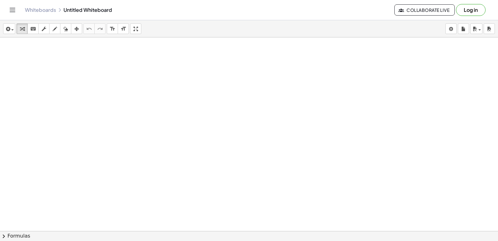
drag, startPoint x: 487, startPoint y: 121, endPoint x: 212, endPoint y: 178, distance: 281.1
click at [212, 178] on div at bounding box center [249, 244] width 498 height 415
click at [159, 92] on div at bounding box center [249, 244] width 498 height 415
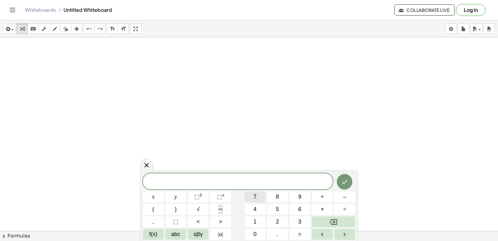
click at [257, 195] on button "7" at bounding box center [255, 196] width 21 height 11
click at [323, 207] on span "×" at bounding box center [322, 209] width 3 height 8
click at [339, 195] on button "–" at bounding box center [344, 196] width 21 height 11
click at [275, 218] on button "2" at bounding box center [277, 221] width 21 height 11
click at [217, 221] on button ">" at bounding box center [220, 221] width 21 height 11
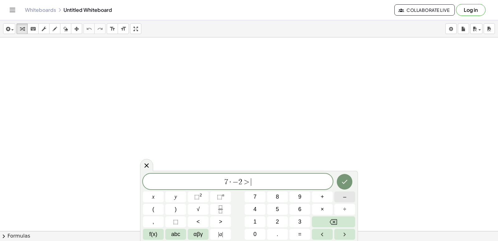
click at [342, 195] on button "–" at bounding box center [344, 196] width 21 height 11
click at [334, 221] on icon "Backspace" at bounding box center [333, 221] width 7 height 7
click at [219, 229] on button "| a |" at bounding box center [220, 233] width 21 height 11
click at [334, 220] on icon "Backspace" at bounding box center [333, 221] width 7 height 7
click at [297, 235] on button "=" at bounding box center [299, 233] width 21 height 11
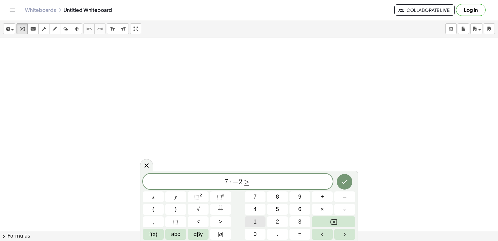
click at [249, 218] on button "1" at bounding box center [255, 221] width 21 height 11
click at [276, 218] on div "7 · − 2 ≥ 1 x y ⬚ 2 ⬚ n 7 8 9 + – ( ) √ 4 5 6 × ÷ , ⬚ < > 1 2 3 f(x) abc αβγ | …" at bounding box center [249, 206] width 212 height 66
click at [276, 219] on span "2" at bounding box center [277, 221] width 3 height 8
click at [227, 183] on span "·" at bounding box center [226, 181] width 4 height 7
click at [227, 180] on span "·" at bounding box center [226, 181] width 4 height 7
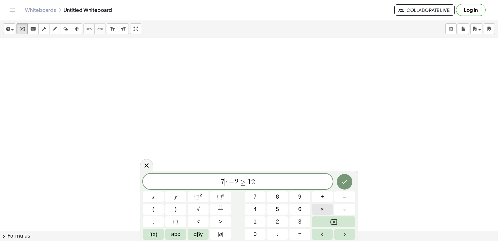
click at [324, 209] on button "×" at bounding box center [322, 209] width 21 height 11
click at [329, 217] on button "Backspace" at bounding box center [333, 221] width 43 height 11
click at [318, 208] on button "×" at bounding box center [322, 209] width 21 height 11
click at [331, 218] on icon "Backspace" at bounding box center [333, 221] width 7 height 7
click at [155, 193] on button "x" at bounding box center [153, 196] width 21 height 11
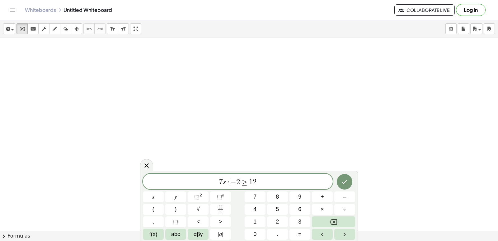
click at [228, 181] on span "·" at bounding box center [228, 181] width 4 height 7
click at [336, 220] on icon "Backspace" at bounding box center [333, 221] width 7 height 7
click at [282, 183] on span "7 x − 2 ≥ 1 2 ​" at bounding box center [238, 181] width 190 height 9
click at [347, 181] on icon "Done" at bounding box center [344, 181] width 7 height 7
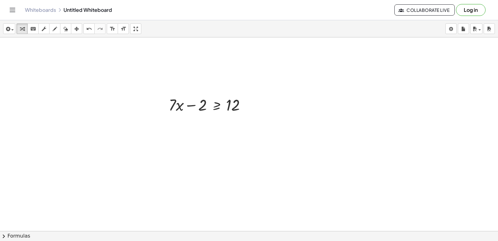
drag, startPoint x: 251, startPoint y: 149, endPoint x: 246, endPoint y: 152, distance: 4.9
click at [247, 151] on div at bounding box center [249, 244] width 498 height 415
drag, startPoint x: 226, startPoint y: 167, endPoint x: 228, endPoint y: 173, distance: 5.9
click at [228, 173] on div at bounding box center [249, 244] width 498 height 415
drag, startPoint x: 228, startPoint y: 173, endPoint x: 174, endPoint y: 218, distance: 69.9
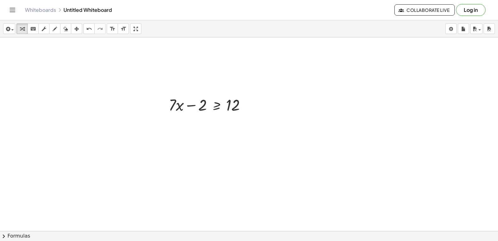
click at [174, 218] on div at bounding box center [249, 244] width 498 height 415
drag, startPoint x: 174, startPoint y: 218, endPoint x: 339, endPoint y: 208, distance: 164.9
click at [339, 208] on div at bounding box center [249, 244] width 498 height 415
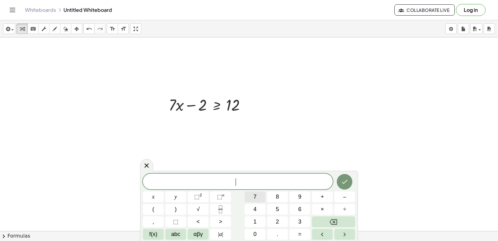
click at [257, 199] on button "7" at bounding box center [255, 196] width 21 height 11
click at [155, 197] on button "x" at bounding box center [153, 196] width 21 height 11
click at [219, 218] on span ">" at bounding box center [220, 221] width 3 height 8
click at [294, 231] on button "=" at bounding box center [299, 233] width 21 height 11
click at [251, 219] on button "1" at bounding box center [255, 221] width 21 height 11
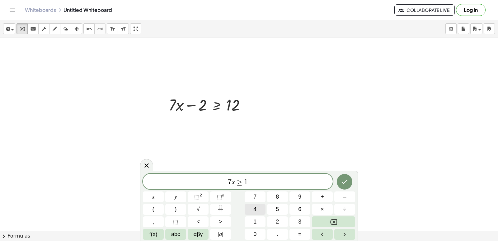
click at [255, 211] on span "4" at bounding box center [254, 209] width 3 height 8
click at [343, 184] on icon "Done" at bounding box center [344, 181] width 7 height 7
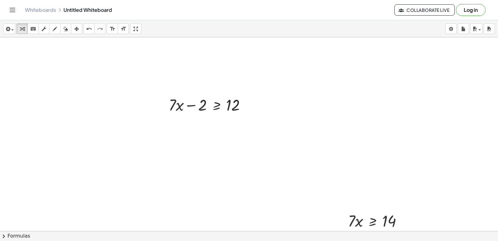
click at [259, 202] on div at bounding box center [249, 244] width 498 height 415
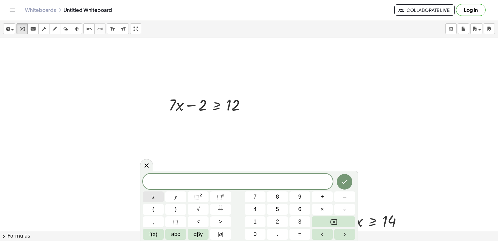
click at [149, 195] on button "x" at bounding box center [153, 196] width 21 height 11
click at [217, 216] on button ">" at bounding box center [220, 221] width 21 height 11
click at [300, 233] on span "=" at bounding box center [299, 234] width 3 height 8
click at [259, 220] on button "1" at bounding box center [255, 221] width 21 height 11
click at [248, 207] on button "4" at bounding box center [255, 209] width 21 height 11
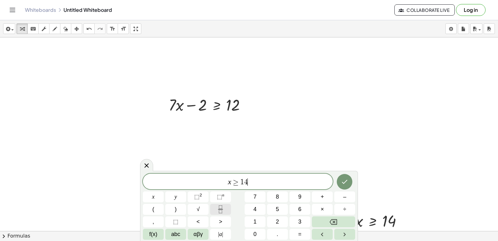
click at [222, 209] on icon "Fraction" at bounding box center [221, 209] width 8 height 8
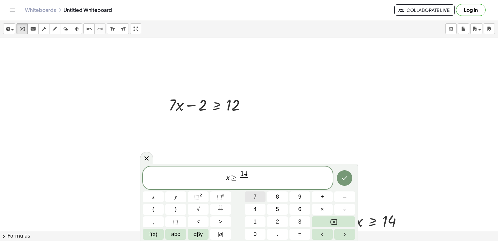
click at [249, 195] on button "7" at bounding box center [255, 196] width 21 height 11
click at [342, 178] on icon "Done" at bounding box center [344, 177] width 7 height 7
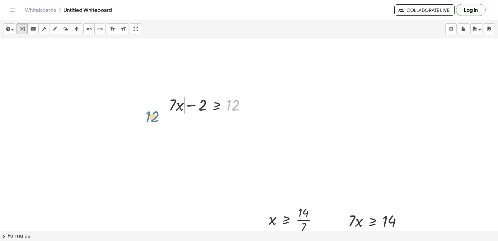
drag, startPoint x: 233, startPoint y: 115, endPoint x: 190, endPoint y: 122, distance: 44.5
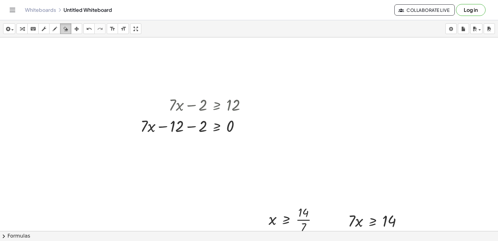
drag, startPoint x: 92, startPoint y: 99, endPoint x: 65, endPoint y: 29, distance: 75.5
click at [65, 29] on icon "button" at bounding box center [65, 28] width 4 height 7
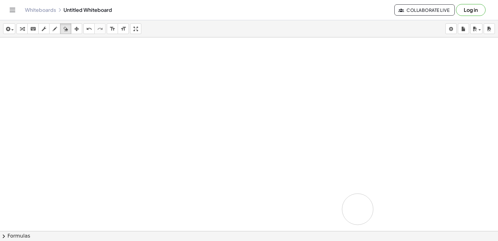
drag, startPoint x: 248, startPoint y: 117, endPoint x: 168, endPoint y: 139, distance: 82.9
click at [282, 179] on div at bounding box center [249, 244] width 498 height 415
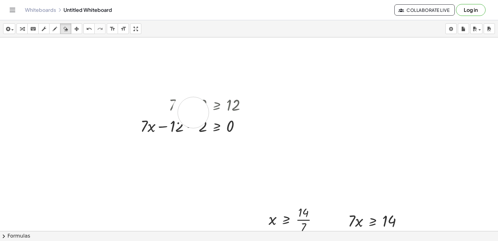
drag, startPoint x: 168, startPoint y: 139, endPoint x: 203, endPoint y: 117, distance: 41.0
click at [202, 117] on div at bounding box center [249, 244] width 498 height 415
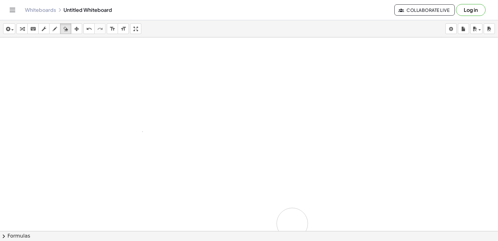
drag, startPoint x: 265, startPoint y: 117, endPoint x: 292, endPoint y: 223, distance: 109.3
click at [292, 223] on div at bounding box center [249, 244] width 498 height 415
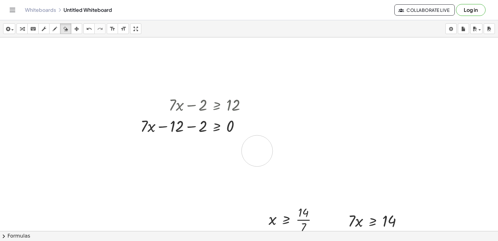
drag, startPoint x: 292, startPoint y: 223, endPoint x: 257, endPoint y: 151, distance: 80.6
click at [257, 151] on div at bounding box center [249, 244] width 498 height 415
click at [257, 152] on div at bounding box center [249, 244] width 498 height 415
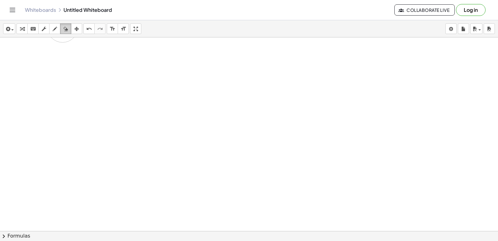
drag, startPoint x: 336, startPoint y: 110, endPoint x: 63, endPoint y: 27, distance: 285.5
click at [63, 27] on div "insert select one: Math Expression Function Text Youtube Video Graphing Geometr…" at bounding box center [249, 130] width 498 height 220
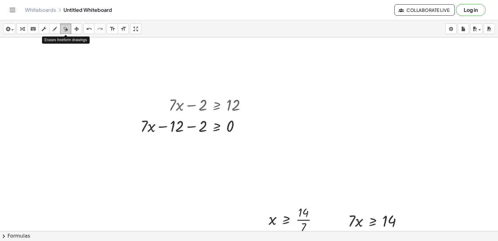
click at [63, 27] on div "button" at bounding box center [66, 28] width 8 height 7
click at [239, 146] on div at bounding box center [249, 244] width 498 height 415
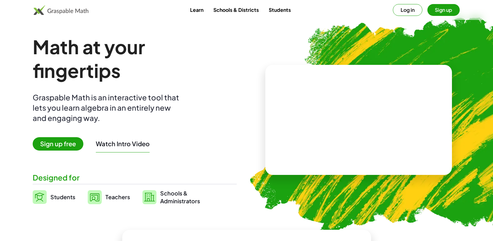
click at [405, 128] on video at bounding box center [358, 119] width 93 height 47
drag, startPoint x: 405, startPoint y: 128, endPoint x: 81, endPoint y: 6, distance: 346.4
click at [81, 6] on img at bounding box center [61, 10] width 55 height 10
click at [165, 118] on div "Graspable Math is an interactive tool that lets you learn algebra in an entirel…" at bounding box center [107, 107] width 149 height 31
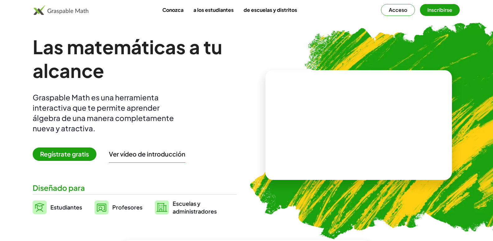
click at [409, 82] on div at bounding box center [358, 125] width 187 height 110
drag, startPoint x: 394, startPoint y: 141, endPoint x: 386, endPoint y: 151, distance: 12.9
click at [386, 148] on video at bounding box center [358, 124] width 93 height 47
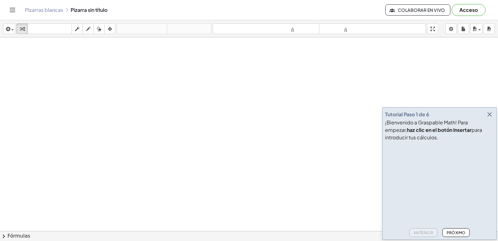
click at [488, 118] on icon "button" at bounding box center [489, 113] width 7 height 7
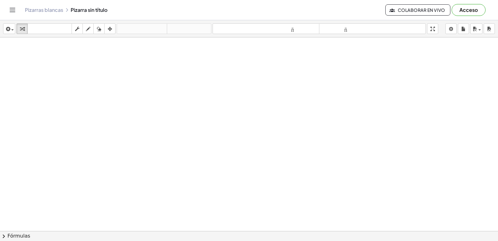
drag, startPoint x: 13, startPoint y: 115, endPoint x: 17, endPoint y: 112, distance: 5.4
drag, startPoint x: 17, startPoint y: 112, endPoint x: 239, endPoint y: 60, distance: 227.5
click at [239, 57] on div at bounding box center [249, 244] width 498 height 415
click at [92, 89] on div at bounding box center [249, 244] width 498 height 415
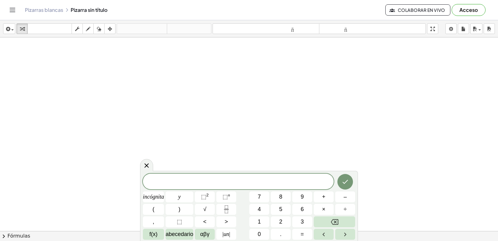
drag, startPoint x: 96, startPoint y: 85, endPoint x: 289, endPoint y: 132, distance: 198.9
click at [289, 132] on div at bounding box center [249, 244] width 498 height 415
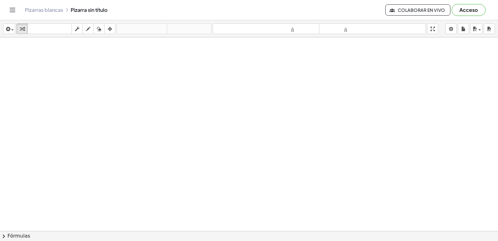
click at [276, 142] on div at bounding box center [249, 244] width 498 height 415
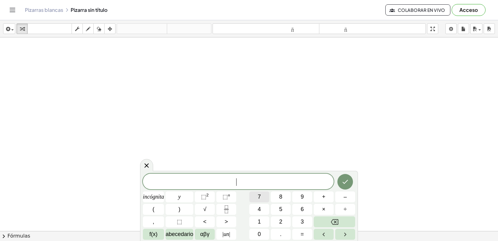
click at [261, 196] on button "7" at bounding box center [259, 196] width 20 height 11
click at [330, 205] on button "×" at bounding box center [324, 209] width 20 height 11
click at [342, 197] on button "–" at bounding box center [345, 196] width 20 height 11
click at [301, 197] on font "9" at bounding box center [302, 196] width 3 height 6
click at [199, 223] on button "<" at bounding box center [205, 221] width 20 height 11
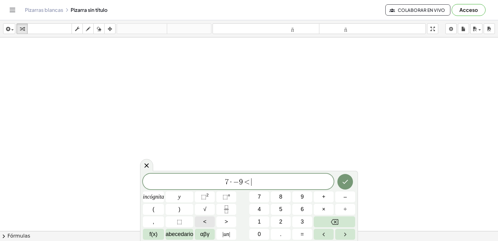
click at [199, 224] on button "<" at bounding box center [205, 221] width 20 height 11
click at [345, 222] on button "Retroceso" at bounding box center [334, 221] width 41 height 11
click at [345, 199] on font "–" at bounding box center [345, 196] width 3 height 6
click at [347, 217] on button "Retroceso" at bounding box center [334, 221] width 41 height 11
click at [265, 222] on button "1" at bounding box center [259, 221] width 20 height 11
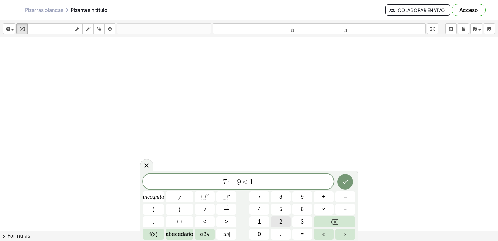
click at [280, 220] on font "2" at bounding box center [280, 221] width 3 height 6
click at [305, 232] on button "=" at bounding box center [302, 233] width 20 height 11
click at [343, 185] on icon "Hecho" at bounding box center [344, 181] width 7 height 7
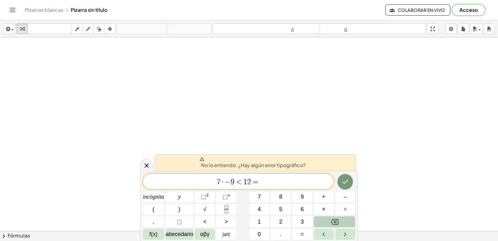
click at [326, 223] on button "Retroceso" at bounding box center [334, 221] width 41 height 11
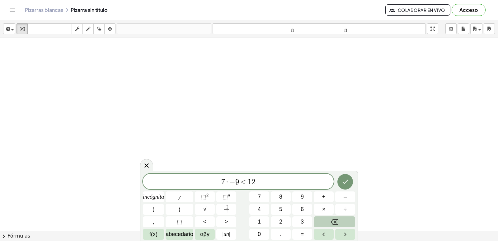
click at [326, 223] on button "Retroceso" at bounding box center [334, 221] width 41 height 11
click at [293, 237] on button "=" at bounding box center [302, 233] width 20 height 11
click at [261, 221] on font "1" at bounding box center [259, 221] width 3 height 6
click at [281, 221] on font "2" at bounding box center [280, 221] width 3 height 6
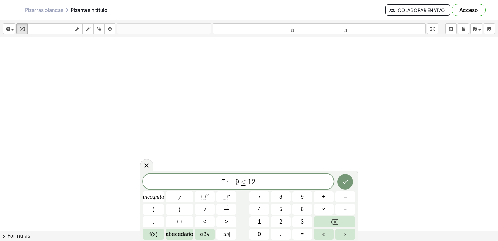
click at [334, 183] on div "7 · − 9 ≤ 1 2 incógnita y ⬚ 2 ⬚ n 7 8 9 + – ( ) √ 4 5 6 × ÷ , ⬚ < > 1 2 3 f(x) …" at bounding box center [249, 206] width 212 height 66
click at [348, 182] on icon "Hecho" at bounding box center [344, 181] width 7 height 7
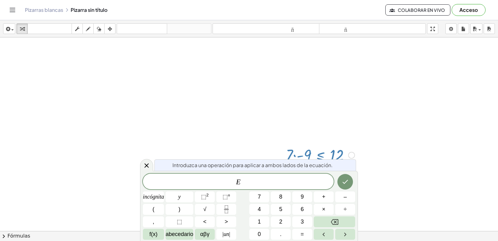
drag, startPoint x: 321, startPoint y: 154, endPoint x: 411, endPoint y: 161, distance: 90.2
click at [411, 161] on div at bounding box center [249, 244] width 498 height 415
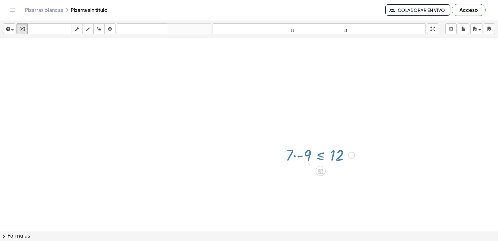
click at [371, 178] on div at bounding box center [249, 244] width 498 height 415
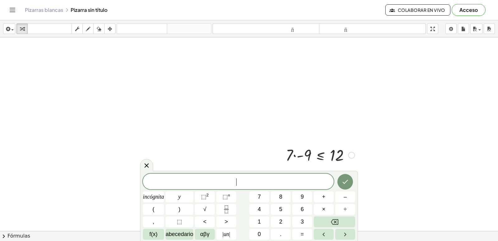
click at [325, 161] on div at bounding box center [320, 154] width 75 height 21
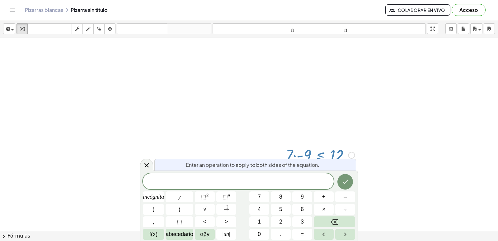
click at [321, 160] on div "Enter an operation to apply to both sides of the equation." at bounding box center [255, 165] width 202 height 12
click at [443, 153] on div at bounding box center [249, 244] width 498 height 415
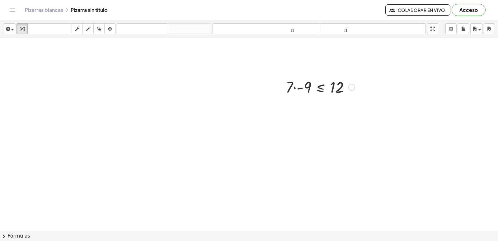
scroll to position [62, 0]
click at [239, 167] on div at bounding box center [249, 182] width 498 height 415
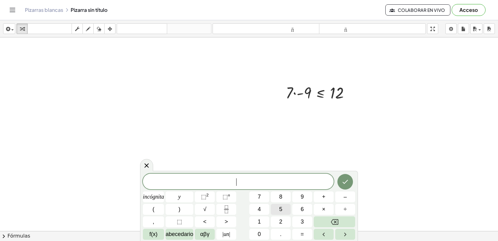
click at [282, 207] on font "5" at bounding box center [280, 209] width 3 height 6
click at [324, 208] on font "×" at bounding box center [323, 209] width 3 height 6
click at [342, 200] on button "–" at bounding box center [345, 196] width 20 height 11
click at [268, 223] on button "1" at bounding box center [259, 221] width 20 height 11
click at [265, 212] on button "4" at bounding box center [259, 209] width 20 height 11
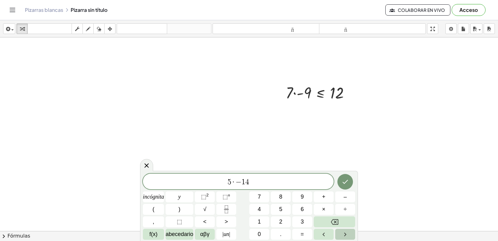
click at [347, 234] on icon "Flecha derecha" at bounding box center [344, 233] width 7 height 7
click at [310, 233] on button "=" at bounding box center [302, 233] width 20 height 11
click at [339, 221] on button "Retroceso" at bounding box center [334, 221] width 41 height 11
click at [341, 229] on button "Flecha derecha" at bounding box center [345, 233] width 20 height 11
click at [350, 233] on button "Flecha derecha" at bounding box center [345, 233] width 20 height 11
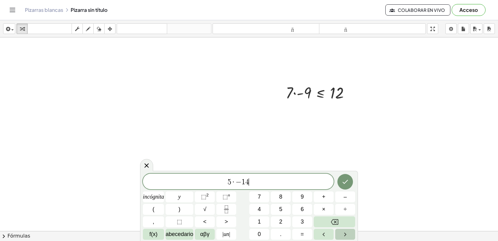
click at [350, 233] on button "Flecha derecha" at bounding box center [345, 233] width 20 height 11
click at [307, 235] on button "=" at bounding box center [302, 233] width 20 height 11
click at [348, 222] on button "Retroceso" at bounding box center [334, 221] width 41 height 11
click at [228, 224] on font ">" at bounding box center [226, 221] width 3 height 6
click at [303, 235] on font "=" at bounding box center [302, 234] width 3 height 6
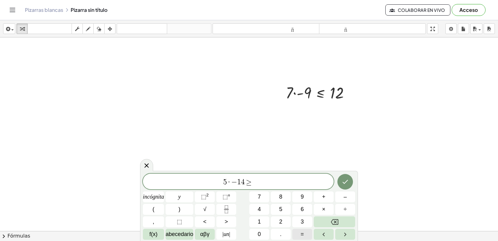
click at [265, 224] on button "1" at bounding box center [259, 221] width 20 height 11
click at [308, 207] on button "6" at bounding box center [302, 209] width 20 height 11
click at [342, 180] on icon "Hecho" at bounding box center [344, 181] width 7 height 7
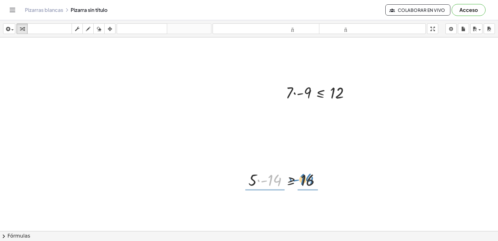
drag, startPoint x: 276, startPoint y: 184, endPoint x: 308, endPoint y: 183, distance: 32.1
click at [308, 183] on div at bounding box center [286, 179] width 83 height 21
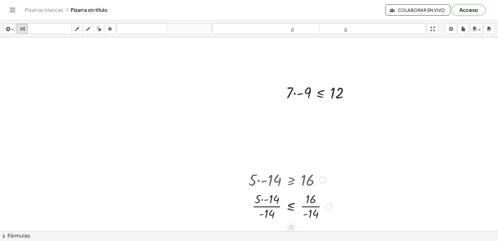
click at [333, 187] on div at bounding box center [290, 179] width 90 height 21
drag, startPoint x: 331, startPoint y: 187, endPoint x: 99, endPoint y: 26, distance: 282.1
click at [99, 26] on icon "button" at bounding box center [99, 28] width 4 height 7
drag, startPoint x: 263, startPoint y: 58, endPoint x: 337, endPoint y: 81, distance: 77.5
click at [275, 61] on div at bounding box center [249, 182] width 498 height 415
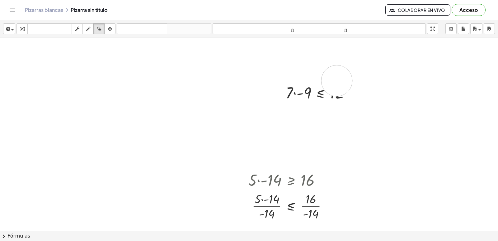
drag, startPoint x: 337, startPoint y: 81, endPoint x: 306, endPoint y: 99, distance: 35.6
click at [326, 80] on div at bounding box center [249, 182] width 498 height 415
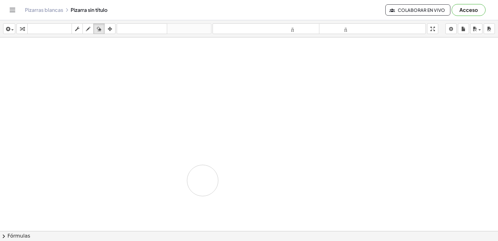
drag, startPoint x: 306, startPoint y: 99, endPoint x: 135, endPoint y: 147, distance: 178.1
click at [167, 166] on div at bounding box center [249, 182] width 498 height 415
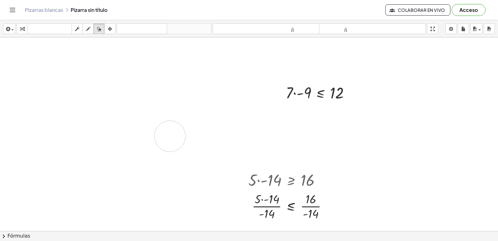
click at [170, 136] on div at bounding box center [249, 182] width 498 height 415
drag, startPoint x: 351, startPoint y: 98, endPoint x: 297, endPoint y: 218, distance: 131.4
click at [265, 229] on div at bounding box center [249, 182] width 498 height 415
click at [301, 156] on div at bounding box center [249, 182] width 498 height 415
click at [299, 183] on div at bounding box center [249, 182] width 498 height 415
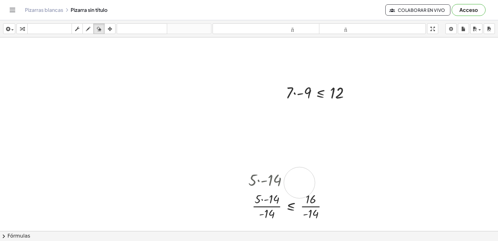
drag, startPoint x: 300, startPoint y: 183, endPoint x: 310, endPoint y: 190, distance: 11.6
click at [306, 186] on div at bounding box center [249, 182] width 498 height 415
drag, startPoint x: 312, startPoint y: 198, endPoint x: 238, endPoint y: 202, distance: 74.5
click at [311, 198] on div at bounding box center [249, 182] width 498 height 415
click at [285, 205] on div at bounding box center [249, 182] width 498 height 415
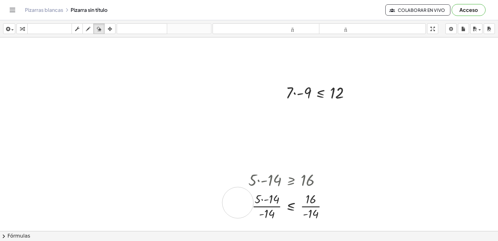
click at [238, 202] on div at bounding box center [249, 182] width 498 height 415
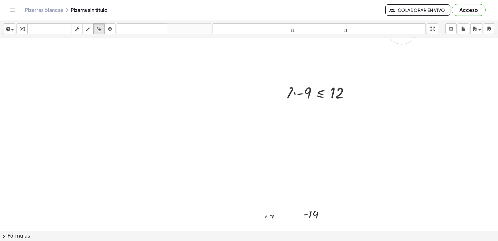
drag, startPoint x: 238, startPoint y: 202, endPoint x: 222, endPoint y: 105, distance: 99.0
click at [326, 89] on div at bounding box center [249, 182] width 498 height 415
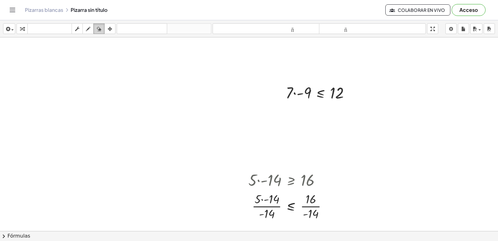
click at [99, 30] on icon "button" at bounding box center [99, 28] width 4 height 7
click at [90, 31] on icon "button" at bounding box center [88, 28] width 4 height 7
click at [164, 118] on div at bounding box center [249, 182] width 498 height 415
drag, startPoint x: 240, startPoint y: 108, endPoint x: 246, endPoint y: 108, distance: 6.5
click at [241, 108] on div at bounding box center [249, 182] width 498 height 415
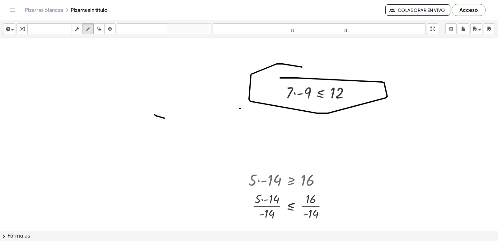
drag, startPoint x: 279, startPoint y: 64, endPoint x: 272, endPoint y: 90, distance: 27.6
click at [212, 80] on div at bounding box center [249, 182] width 498 height 415
drag, startPoint x: 461, startPoint y: 110, endPoint x: 457, endPoint y: 125, distance: 15.7
drag, startPoint x: 457, startPoint y: 125, endPoint x: 431, endPoint y: 110, distance: 30.0
click at [440, 141] on div at bounding box center [249, 182] width 498 height 415
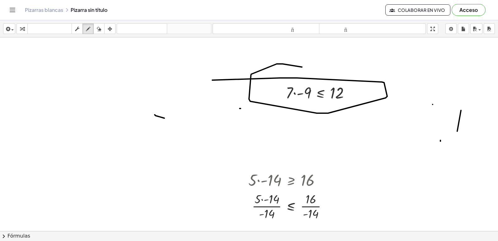
drag, startPoint x: 433, startPoint y: 104, endPoint x: 440, endPoint y: 133, distance: 29.7
click at [440, 136] on div at bounding box center [249, 182] width 498 height 415
drag, startPoint x: 418, startPoint y: 136, endPoint x: 451, endPoint y: 137, distance: 32.7
click at [463, 135] on div at bounding box center [249, 182] width 498 height 415
click at [417, 138] on div at bounding box center [249, 182] width 498 height 415
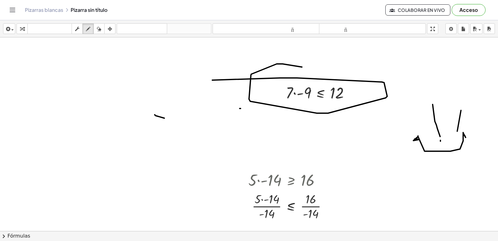
click at [164, 88] on div at bounding box center [249, 182] width 498 height 415
click at [205, 133] on div at bounding box center [249, 182] width 498 height 415
click at [97, 31] on div "button" at bounding box center [99, 28] width 8 height 7
click at [78, 28] on icon "button" at bounding box center [77, 28] width 4 height 7
drag, startPoint x: 101, startPoint y: 86, endPoint x: 110, endPoint y: 73, distance: 14.9
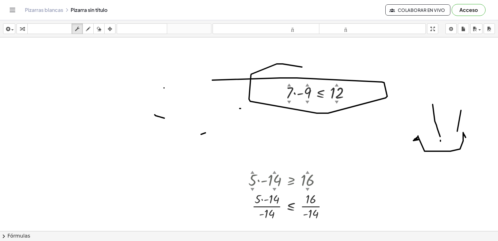
click at [104, 84] on div at bounding box center [249, 182] width 498 height 415
drag, startPoint x: 135, startPoint y: 50, endPoint x: 124, endPoint y: 40, distance: 15.9
click at [135, 48] on div at bounding box center [249, 182] width 498 height 415
click at [81, 30] on div "button" at bounding box center [77, 28] width 8 height 7
click at [103, 30] on div "button" at bounding box center [99, 28] width 8 height 7
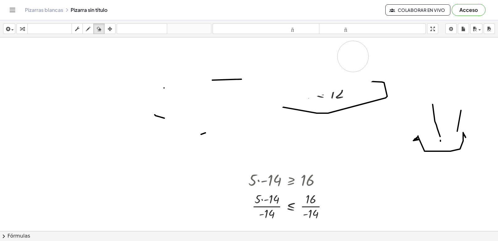
drag, startPoint x: 223, startPoint y: 103, endPoint x: 240, endPoint y: 59, distance: 47.2
click at [238, 61] on div at bounding box center [249, 182] width 498 height 415
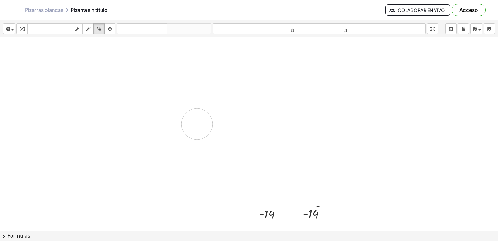
drag, startPoint x: 291, startPoint y: 77, endPoint x: 203, endPoint y: 100, distance: 90.4
click at [198, 124] on div at bounding box center [249, 182] width 498 height 415
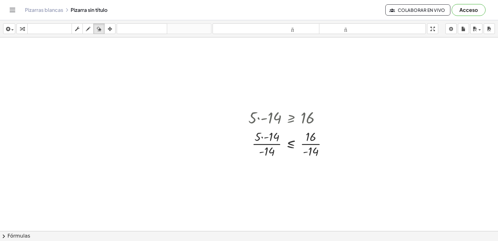
scroll to position [221, 0]
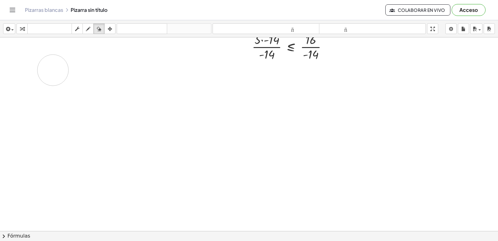
click at [52, 69] on div at bounding box center [249, 106] width 498 height 580
drag, startPoint x: 98, startPoint y: 27, endPoint x: 106, endPoint y: 61, distance: 34.6
click at [99, 26] on icon "button" at bounding box center [99, 28] width 4 height 7
click at [106, 82] on div at bounding box center [249, 106] width 498 height 580
click at [98, 26] on icon "button" at bounding box center [99, 28] width 4 height 7
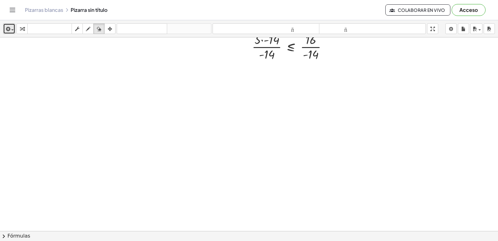
click at [7, 30] on icon "button" at bounding box center [8, 28] width 6 height 7
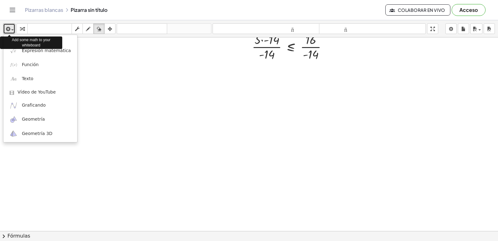
drag, startPoint x: 7, startPoint y: 30, endPoint x: 69, endPoint y: 3, distance: 67.8
click at [7, 30] on icon "button" at bounding box center [8, 28] width 6 height 7
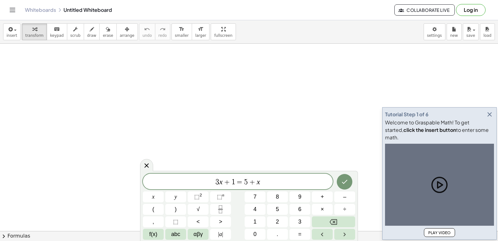
click at [337, 218] on button "Backspace" at bounding box center [333, 221] width 43 height 11
click at [340, 227] on div "3 x + 1 = 5 + x x y ⬚ 2 ⬚ n 7 8 9 + – ( ) √ 4 5 6 × ÷ , ⬚ < > 1 2 3 f(x) abc αβ…" at bounding box center [249, 206] width 212 height 66
click at [340, 228] on div "3 x + 1 = 5 + x x y ⬚ 2 ⬚ n 7 8 9 + – ( ) √ 4 5 6 × ÷ , ⬚ < > 1 2 3 f(x) abc αβ…" at bounding box center [249, 206] width 212 height 66
click at [340, 226] on button "Backspace" at bounding box center [333, 221] width 43 height 11
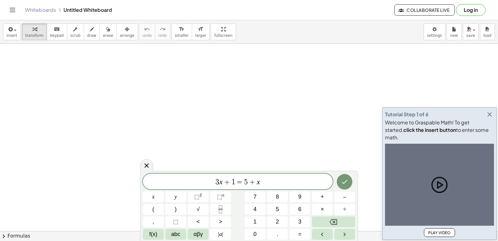
click at [339, 222] on button "Backspace" at bounding box center [333, 221] width 43 height 11
click at [339, 221] on button "Backspace" at bounding box center [333, 221] width 43 height 11
click at [339, 220] on button "Backspace" at bounding box center [333, 221] width 43 height 11
click at [489, 118] on icon "button" at bounding box center [489, 113] width 7 height 7
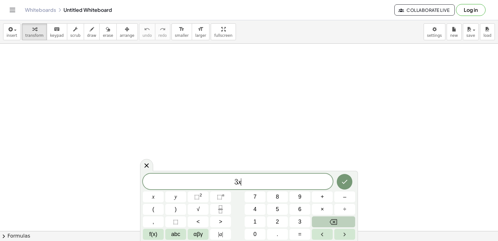
click at [336, 220] on icon "Backspace" at bounding box center [333, 221] width 7 height 7
click at [337, 220] on button "Backspace" at bounding box center [333, 221] width 43 height 11
click at [338, 219] on button "Backspace" at bounding box center [333, 221] width 43 height 11
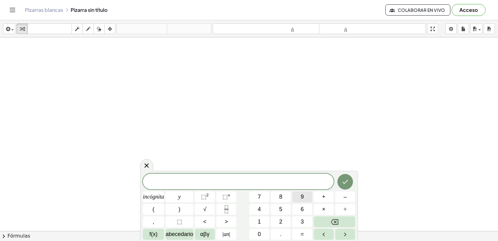
click at [300, 198] on button "9" at bounding box center [302, 196] width 20 height 11
click at [323, 209] on font "×" at bounding box center [323, 209] width 3 height 6
click at [341, 198] on button "–" at bounding box center [345, 196] width 20 height 11
click at [266, 220] on button "1" at bounding box center [259, 221] width 20 height 11
click at [277, 209] on button "5" at bounding box center [281, 209] width 20 height 11
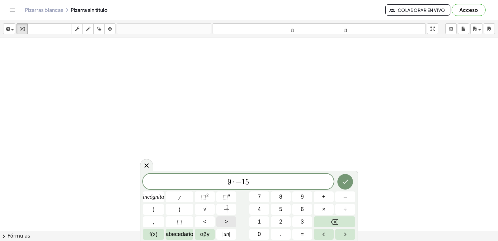
click at [229, 222] on button ">" at bounding box center [226, 221] width 20 height 11
click at [303, 232] on font "=" at bounding box center [302, 234] width 3 height 6
click at [285, 225] on button "2" at bounding box center [281, 221] width 20 height 11
click at [258, 223] on font "1" at bounding box center [259, 221] width 3 height 6
click at [342, 179] on icon "Hecho" at bounding box center [344, 181] width 7 height 7
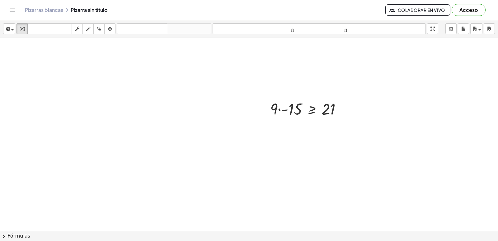
scroll to position [124, 0]
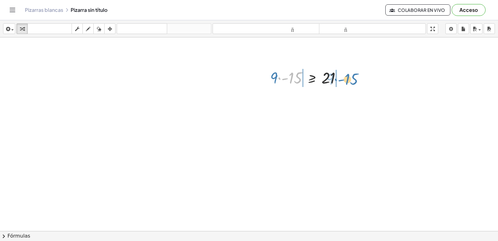
drag, startPoint x: 290, startPoint y: 77, endPoint x: 346, endPoint y: 78, distance: 56.3
click at [346, 78] on div at bounding box center [308, 77] width 82 height 21
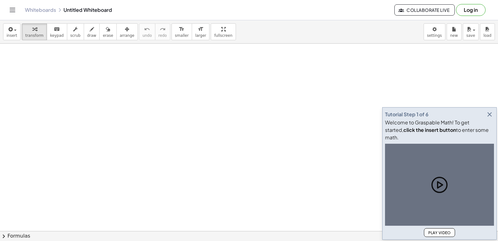
click at [486, 118] on icon "button" at bounding box center [489, 113] width 7 height 7
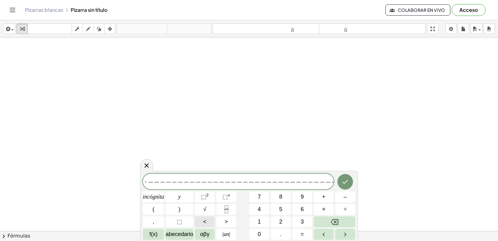
scroll to position [0, 12]
click at [146, 171] on div at bounding box center [146, 165] width 13 height 12
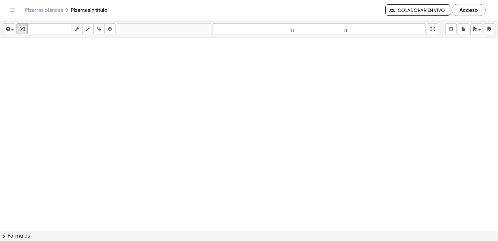
click at [195, 108] on div at bounding box center [249, 244] width 498 height 415
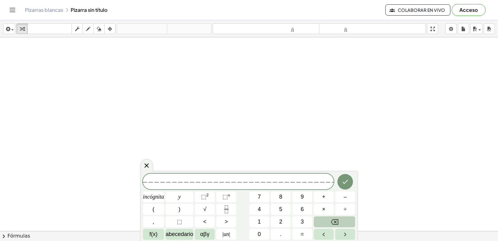
click at [338, 219] on button "Retroceso" at bounding box center [334, 221] width 41 height 11
click at [339, 219] on button "Retroceso" at bounding box center [334, 221] width 41 height 11
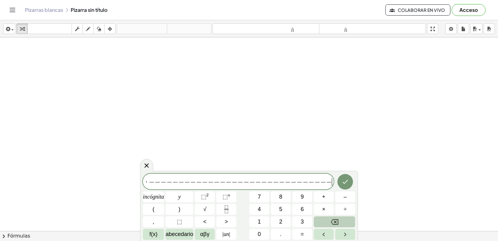
scroll to position [0, 0]
click at [339, 219] on button "Retroceso" at bounding box center [334, 221] width 41 height 11
click at [340, 220] on button "Retroceso" at bounding box center [334, 221] width 41 height 11
click at [340, 222] on button "Retroceso" at bounding box center [334, 221] width 41 height 11
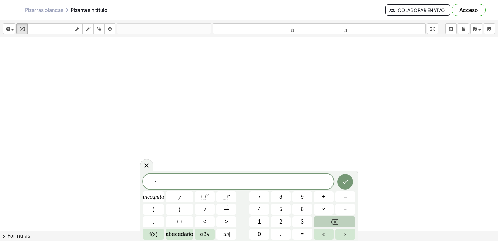
click at [340, 222] on button "Retroceso" at bounding box center [334, 221] width 41 height 11
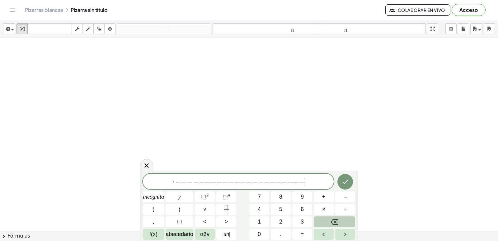
click at [340, 222] on button "Retroceso" at bounding box center [334, 221] width 41 height 11
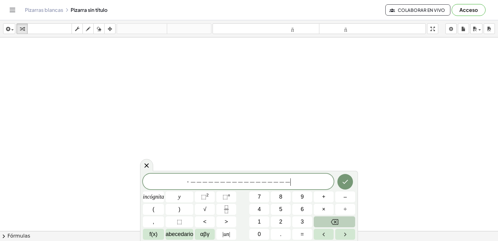
click at [340, 222] on button "Retroceso" at bounding box center [334, 221] width 41 height 11
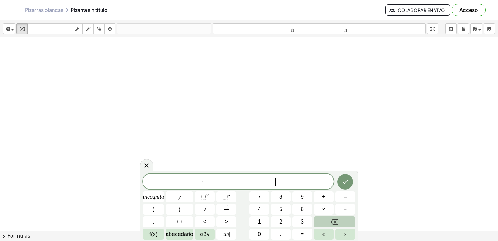
click at [340, 222] on button "Retroceso" at bounding box center [334, 221] width 41 height 11
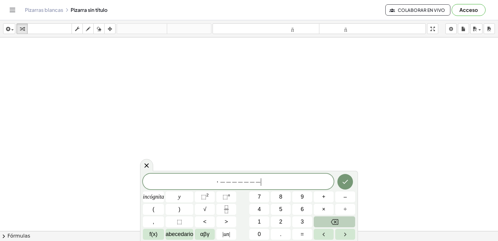
click at [340, 222] on button "Retroceso" at bounding box center [334, 221] width 41 height 11
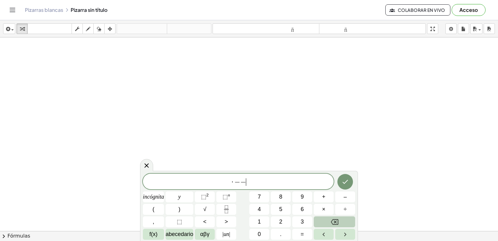
click at [339, 222] on button "Retroceso" at bounding box center [334, 221] width 41 height 11
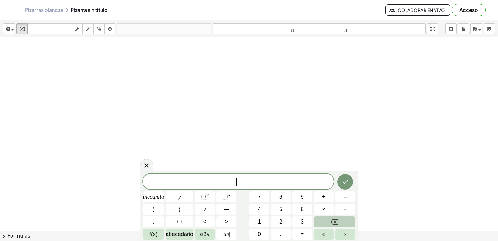
click at [339, 222] on button "Retroceso" at bounding box center [334, 221] width 41 height 11
click at [342, 196] on button "–" at bounding box center [345, 196] width 20 height 11
click at [261, 194] on font "7" at bounding box center [259, 196] width 3 height 6
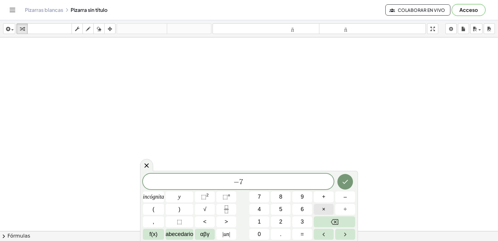
click at [325, 210] on font "×" at bounding box center [323, 209] width 3 height 6
click at [340, 197] on button "–" at bounding box center [345, 196] width 20 height 11
click at [329, 224] on button "Retroceso" at bounding box center [334, 221] width 41 height 11
click at [322, 211] on font "×" at bounding box center [323, 209] width 3 height 6
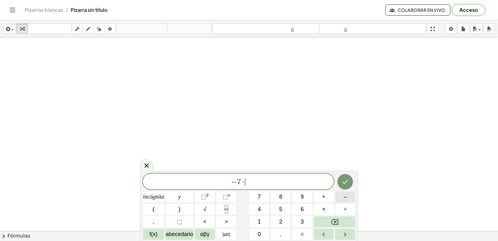
click at [349, 198] on button "–" at bounding box center [345, 196] width 20 height 11
click at [261, 222] on button "1" at bounding box center [259, 221] width 20 height 11
click at [282, 223] on font "2" at bounding box center [280, 221] width 3 height 6
click at [232, 220] on button ">" at bounding box center [226, 221] width 20 height 11
click at [304, 235] on font "=" at bounding box center [302, 234] width 3 height 6
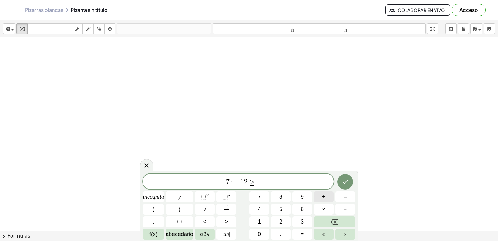
click at [301, 198] on font "9" at bounding box center [302, 196] width 3 height 6
click at [340, 184] on button "Hecho" at bounding box center [345, 182] width 16 height 16
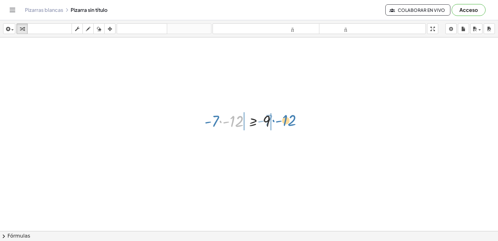
drag, startPoint x: 237, startPoint y: 121, endPoint x: 293, endPoint y: 121, distance: 55.4
click at [293, 121] on div "· - 12 · - 7 · - 7 · - 12 ≥ 9" at bounding box center [249, 244] width 498 height 415
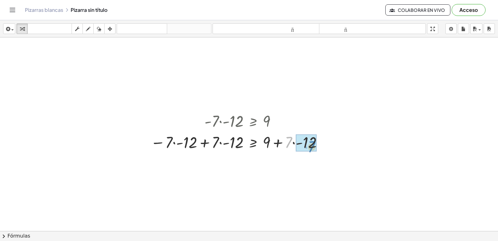
drag, startPoint x: 289, startPoint y: 141, endPoint x: 311, endPoint y: 145, distance: 22.5
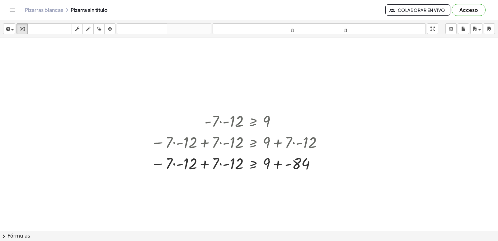
drag, startPoint x: 311, startPoint y: 145, endPoint x: 293, endPoint y: 182, distance: 40.8
click at [293, 182] on div at bounding box center [249, 244] width 498 height 415
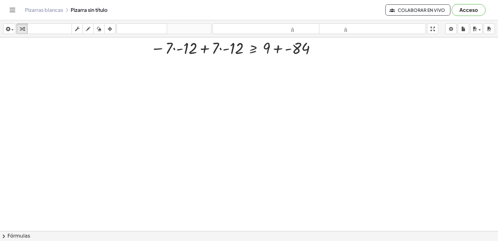
scroll to position [156, 0]
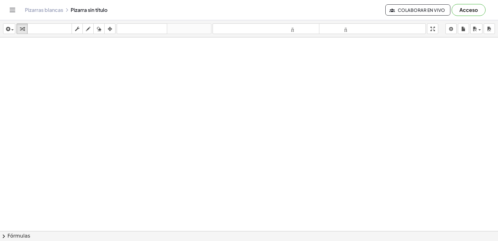
drag, startPoint x: 263, startPoint y: 53, endPoint x: 266, endPoint y: 60, distance: 7.9
click at [263, 55] on div at bounding box center [249, 89] width 498 height 415
click at [274, 150] on div at bounding box center [249, 89] width 498 height 415
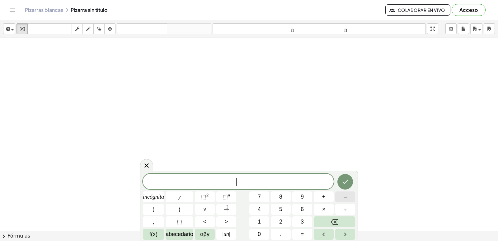
click at [350, 200] on button "–" at bounding box center [345, 196] width 20 height 11
click at [330, 209] on button "×" at bounding box center [324, 209] width 20 height 11
click at [322, 195] on font "+" at bounding box center [323, 196] width 3 height 6
click at [336, 219] on icon "Retroceso" at bounding box center [334, 222] width 7 height 6
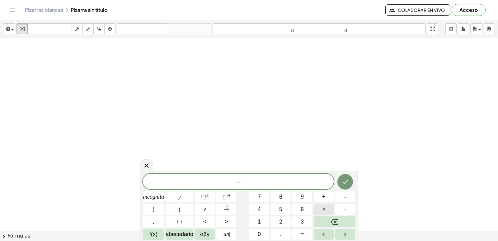
click at [328, 210] on button "×" at bounding box center [324, 209] width 20 height 11
click at [328, 198] on button "+" at bounding box center [324, 196] width 20 height 11
click at [264, 194] on button "7" at bounding box center [259, 196] width 20 height 11
click at [232, 223] on button ">" at bounding box center [226, 221] width 20 height 11
click at [300, 221] on button "3" at bounding box center [302, 221] width 20 height 11
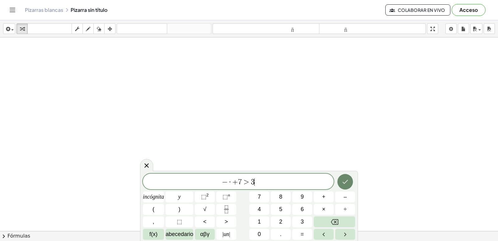
click at [344, 185] on icon "Hecho" at bounding box center [344, 181] width 7 height 7
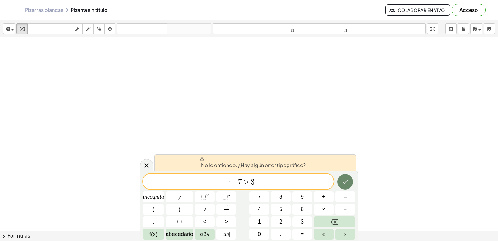
click at [347, 181] on icon "Hecho" at bounding box center [344, 181] width 7 height 7
click at [231, 184] on span "·" at bounding box center [230, 181] width 4 height 7
click at [322, 221] on button "Retroceso" at bounding box center [334, 221] width 41 height 11
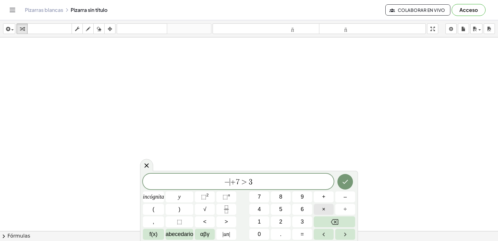
click at [323, 209] on font "×" at bounding box center [323, 209] width 3 height 6
click at [325, 218] on button "Retroceso" at bounding box center [334, 221] width 41 height 11
click at [153, 235] on font "f(x)" at bounding box center [153, 234] width 8 height 6
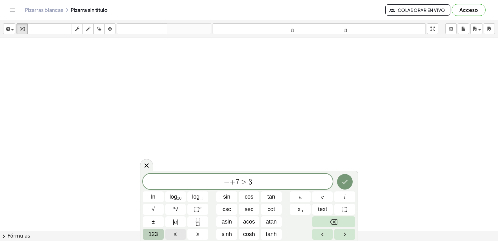
click at [159, 237] on button "123" at bounding box center [153, 233] width 21 height 11
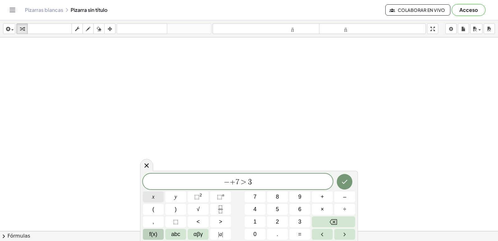
click at [155, 200] on button "x" at bounding box center [153, 196] width 21 height 11
click at [347, 180] on icon "Done" at bounding box center [345, 182] width 6 height 4
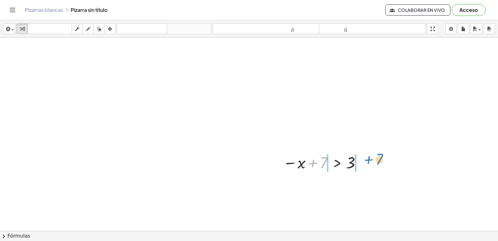
drag, startPoint x: 324, startPoint y: 166, endPoint x: 380, endPoint y: 163, distance: 55.5
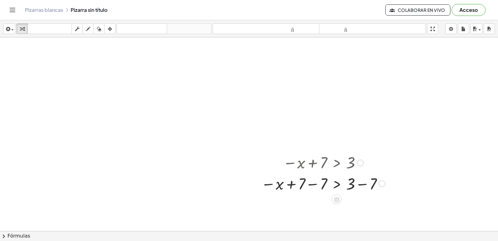
drag, startPoint x: 380, startPoint y: 163, endPoint x: 221, endPoint y: 153, distance: 159.4
click at [221, 153] on div at bounding box center [249, 89] width 498 height 415
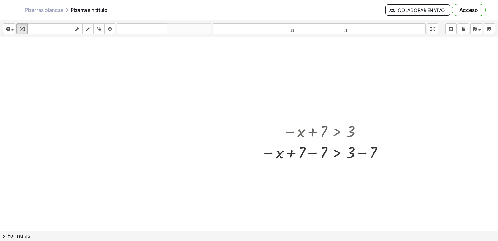
scroll to position [218, 0]
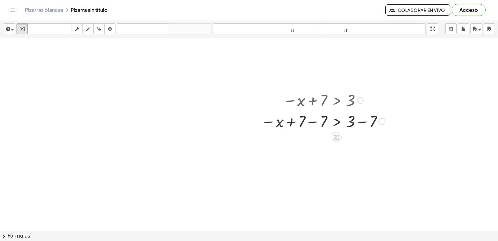
drag, startPoint x: 320, startPoint y: 98, endPoint x: 359, endPoint y: 96, distance: 38.7
click at [359, 96] on div at bounding box center [323, 100] width 130 height 21
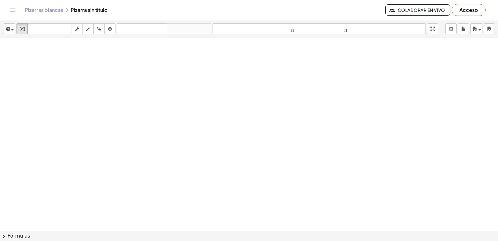
click at [297, 138] on div at bounding box center [249, 37] width 498 height 773
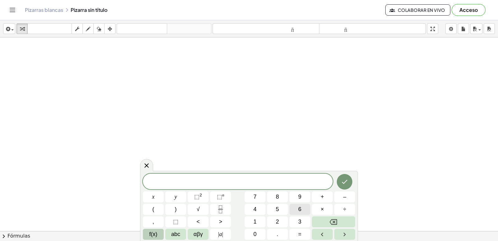
click at [302, 206] on button "6" at bounding box center [299, 209] width 21 height 11
click at [154, 197] on span "x" at bounding box center [153, 196] width 2 height 8
click at [328, 199] on button "+" at bounding box center [322, 196] width 21 height 11
click at [280, 226] on button "2" at bounding box center [277, 221] width 21 height 11
click at [279, 209] on span "5" at bounding box center [277, 209] width 3 height 8
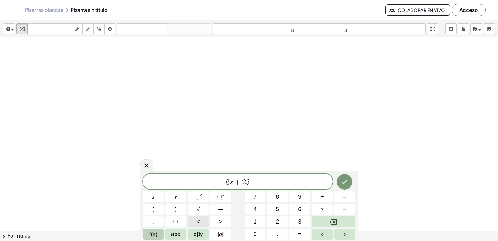
click at [200, 221] on button "<" at bounding box center [198, 221] width 21 height 11
click at [296, 231] on button "=" at bounding box center [299, 233] width 21 height 11
click at [344, 196] on span "–" at bounding box center [344, 196] width 3 height 8
click at [252, 223] on button "1" at bounding box center [255, 221] width 21 height 11
click at [252, 222] on button "1" at bounding box center [255, 221] width 21 height 11
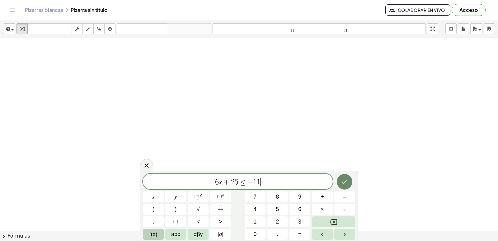
click at [341, 181] on icon "Done" at bounding box center [344, 181] width 7 height 7
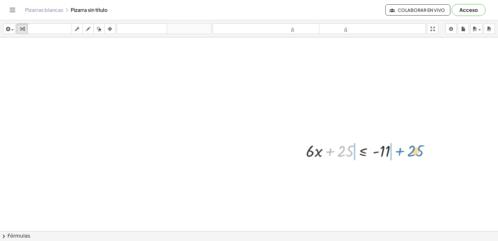
drag, startPoint x: 344, startPoint y: 156, endPoint x: 412, endPoint y: 156, distance: 68.8
click at [412, 156] on div "· - 7 · - 12 ≥ 9 − · 7 · - 12 + · 7 · - 12 ≥ + 9 + · 7 · - 12 ≥ 9 − · 7 · - 12 …" at bounding box center [249, 37] width 498 height 773
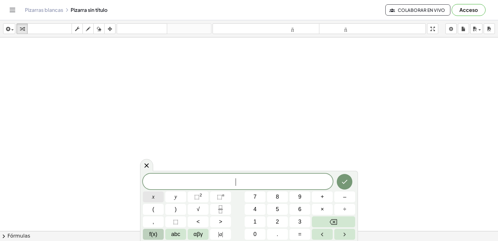
click at [158, 195] on button "x" at bounding box center [153, 196] width 21 height 11
click at [205, 196] on button "⬚ 2" at bounding box center [198, 196] width 21 height 11
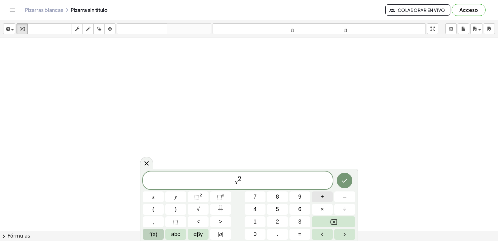
click at [326, 197] on button "+" at bounding box center [322, 196] width 21 height 11
click at [253, 197] on span "7" at bounding box center [254, 196] width 3 height 8
click at [253, 200] on button "7" at bounding box center [255, 196] width 21 height 11
click at [336, 223] on icon "Backspace" at bounding box center [333, 221] width 7 height 7
click at [150, 195] on button "x" at bounding box center [153, 196] width 21 height 11
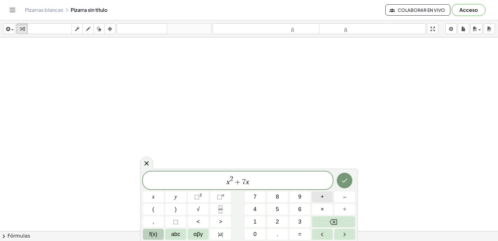
click at [322, 200] on span "+" at bounding box center [322, 196] width 3 height 8
click at [264, 224] on button "1" at bounding box center [255, 221] width 21 height 11
click at [222, 220] on span ">" at bounding box center [220, 221] width 3 height 8
click at [295, 236] on button "=" at bounding box center [299, 233] width 21 height 11
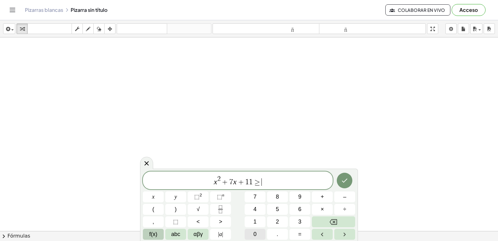
click at [257, 232] on button "0" at bounding box center [255, 233] width 21 height 11
click at [342, 181] on icon "Done" at bounding box center [344, 179] width 7 height 7
